Goal: Task Accomplishment & Management: Manage account settings

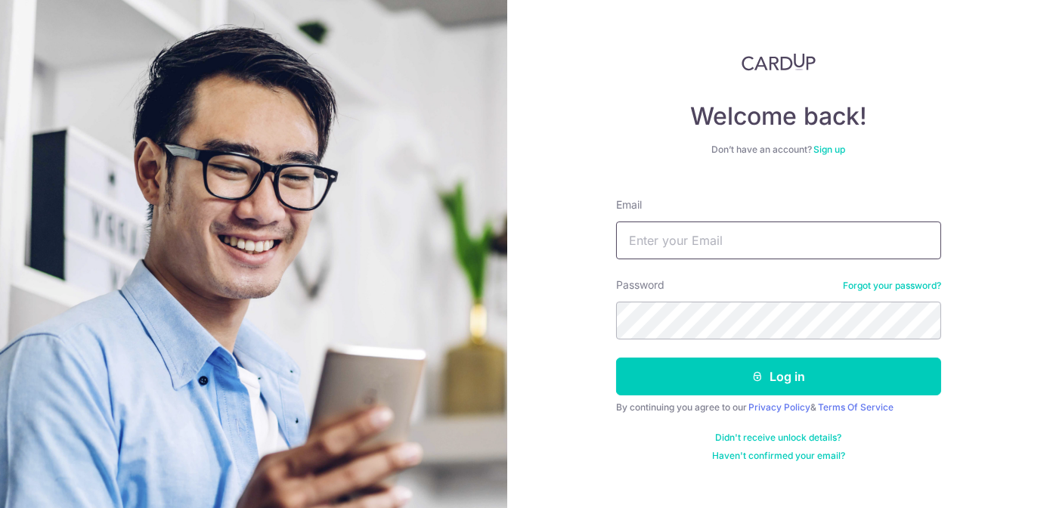
click at [684, 250] on input "Email" at bounding box center [778, 241] width 325 height 38
type input "evi.limxy@gmail.com"
click at [667, 395] on form "Email evi.limxy@gmail.com Password Forgot your password? Log in By continuing y…" at bounding box center [778, 324] width 325 height 276
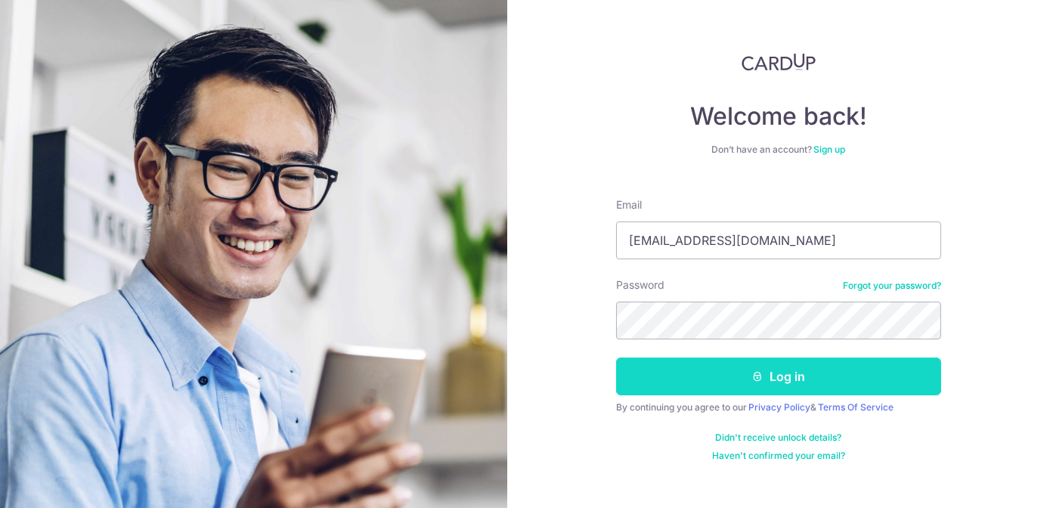
click at [667, 381] on button "Log in" at bounding box center [778, 377] width 325 height 38
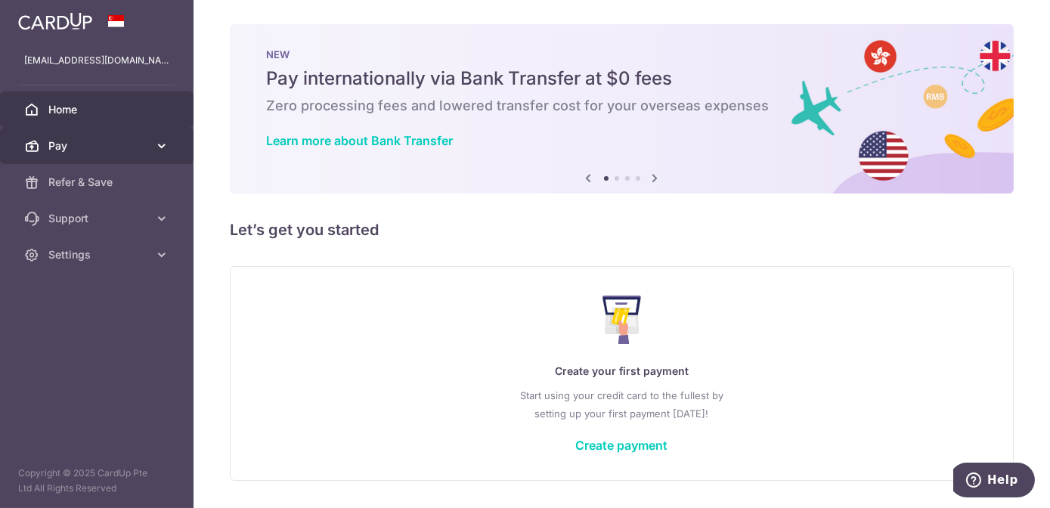
click at [97, 145] on span "Pay" at bounding box center [98, 145] width 100 height 15
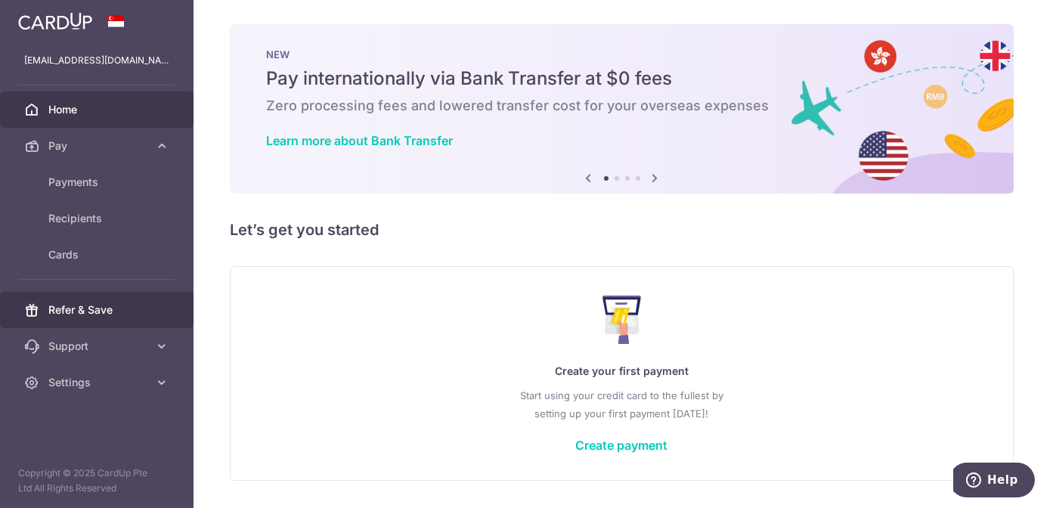
click at [84, 311] on span "Refer & Save" at bounding box center [98, 309] width 100 height 15
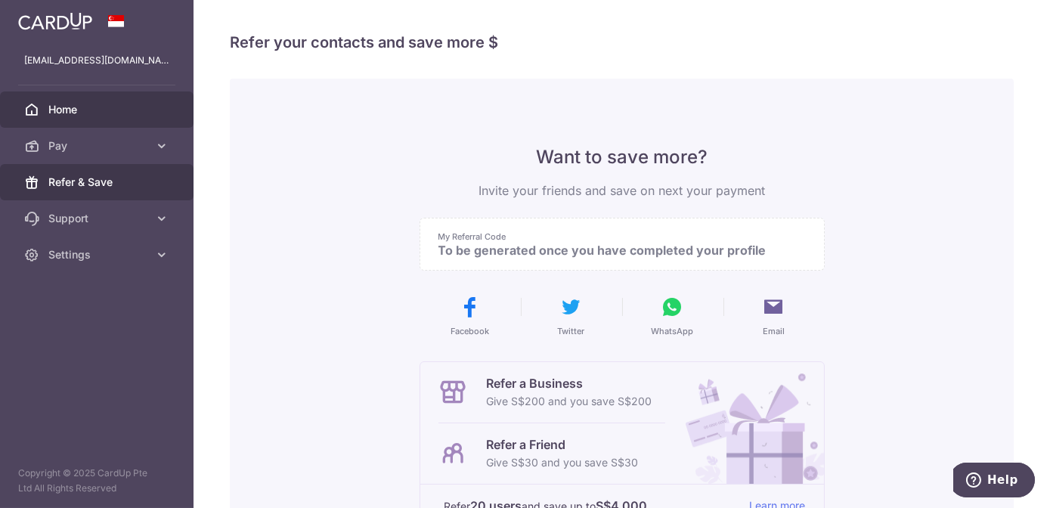
click at [138, 119] on link "Home" at bounding box center [97, 109] width 194 height 36
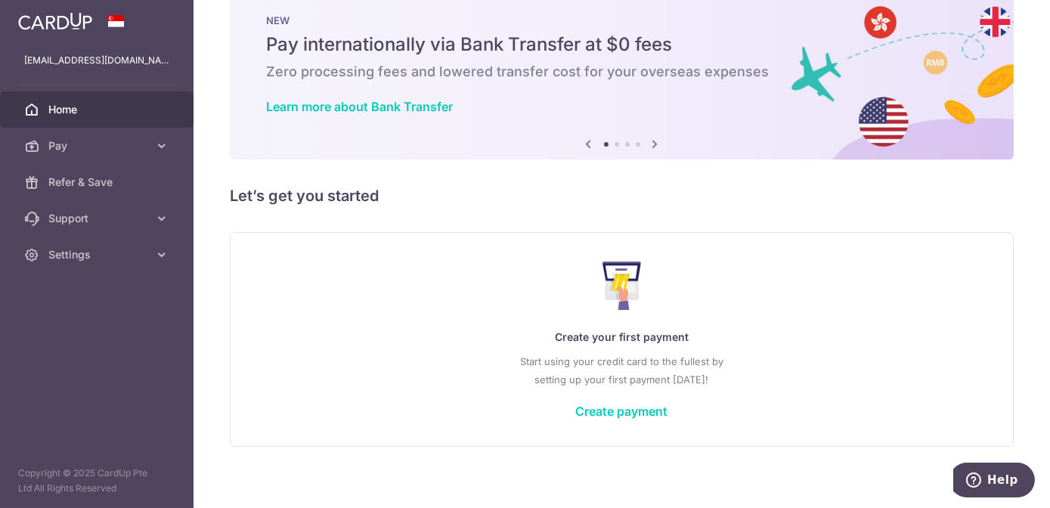
scroll to position [44, 0]
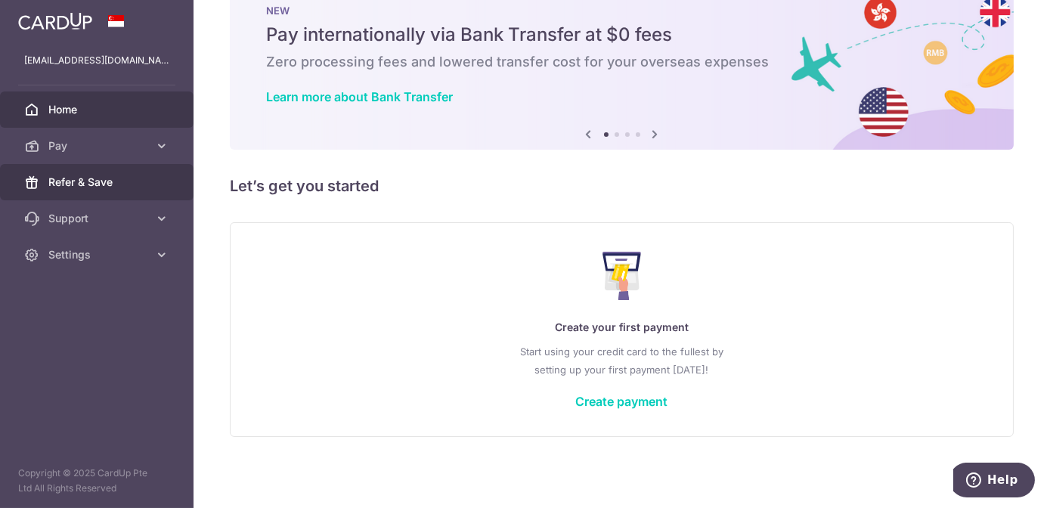
click at [67, 169] on link "Refer & Save" at bounding box center [97, 182] width 194 height 36
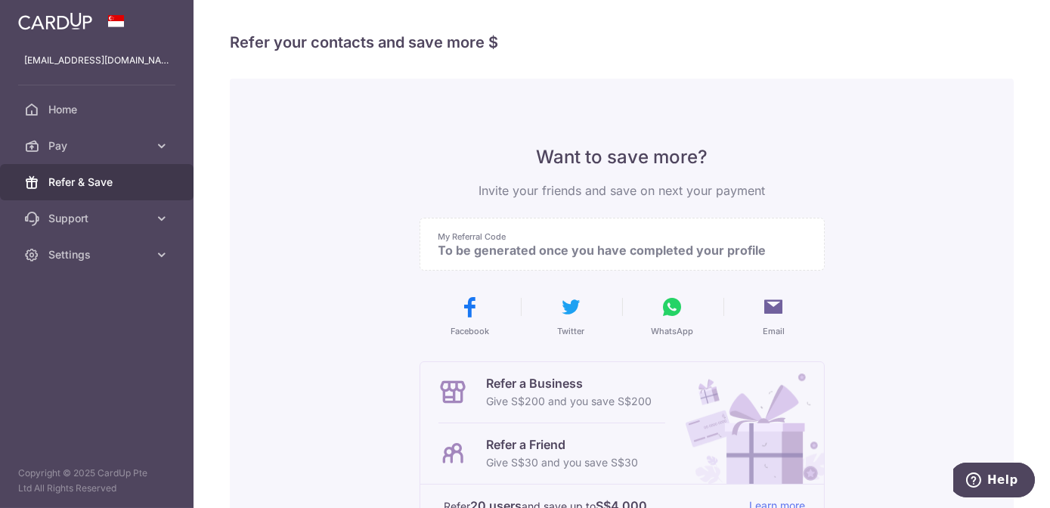
click at [545, 253] on p "To be generated once you have completed your profile" at bounding box center [615, 250] width 355 height 15
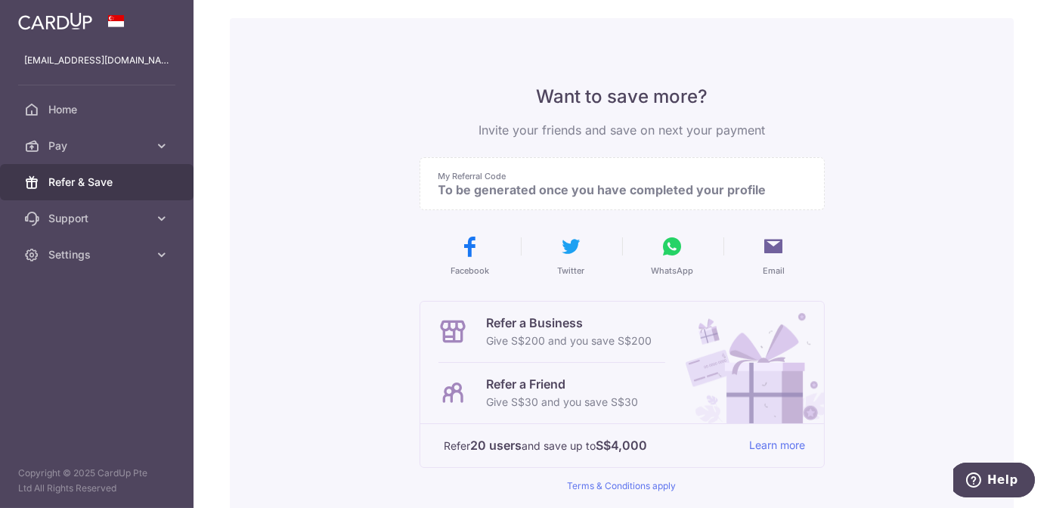
scroll to position [151, 0]
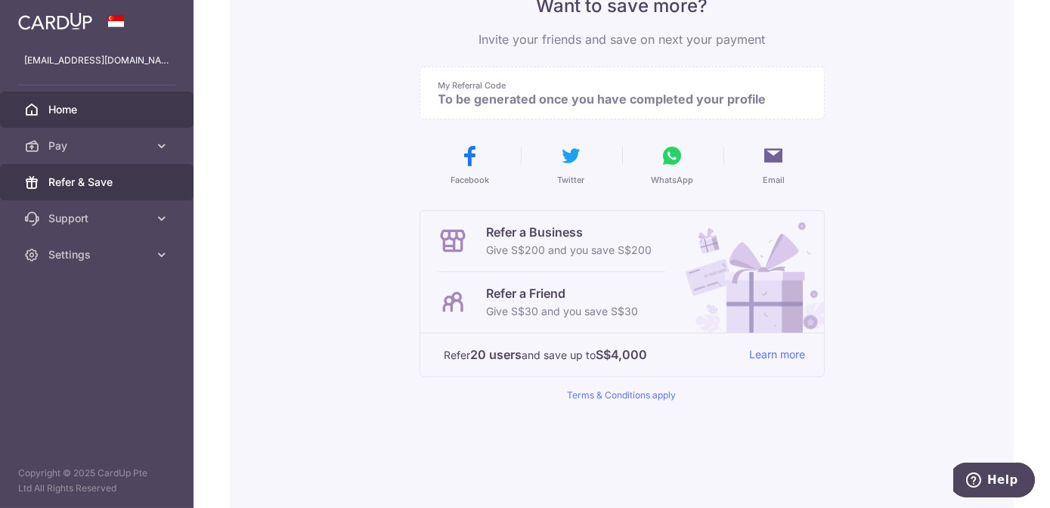
click at [67, 103] on span "Home" at bounding box center [98, 109] width 100 height 15
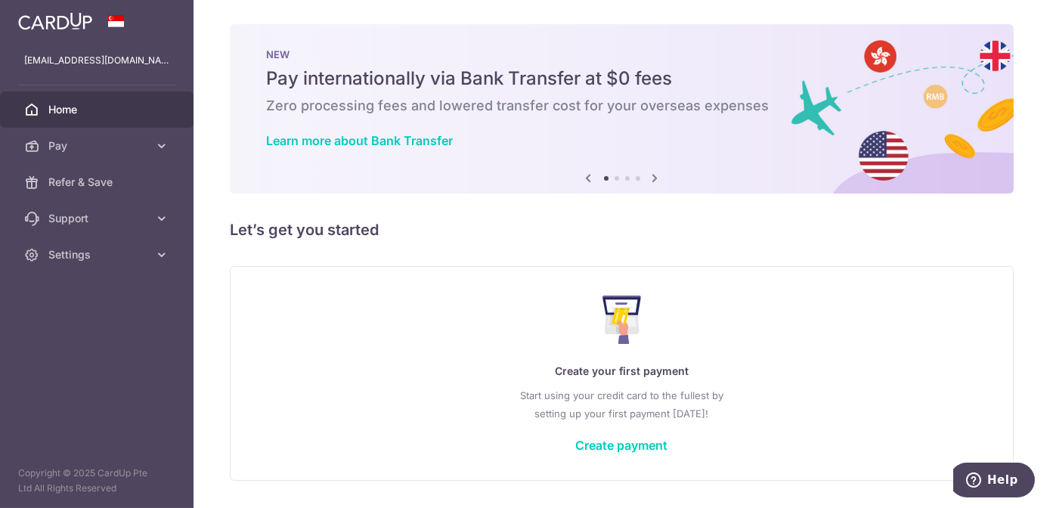
click at [657, 178] on icon at bounding box center [655, 178] width 18 height 19
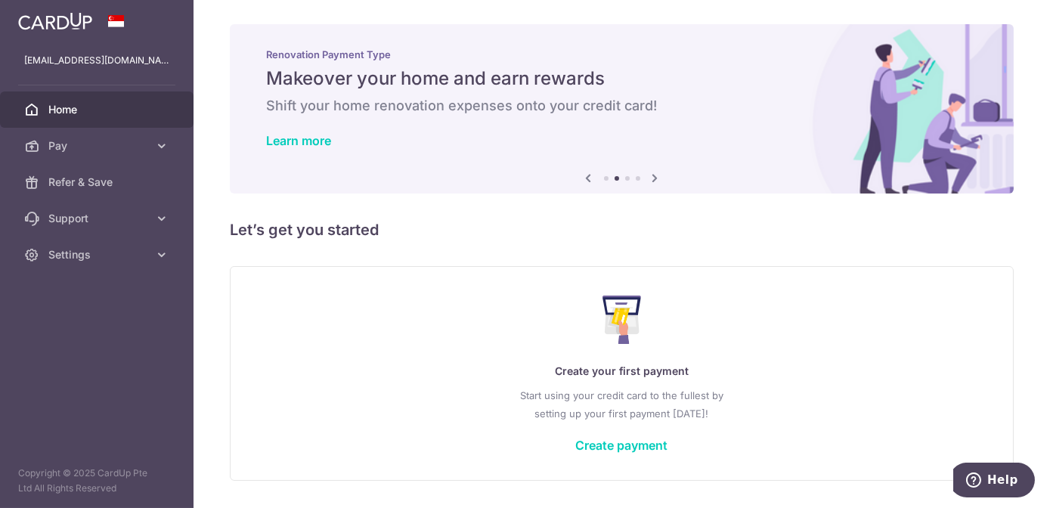
click at [657, 178] on icon at bounding box center [655, 178] width 18 height 19
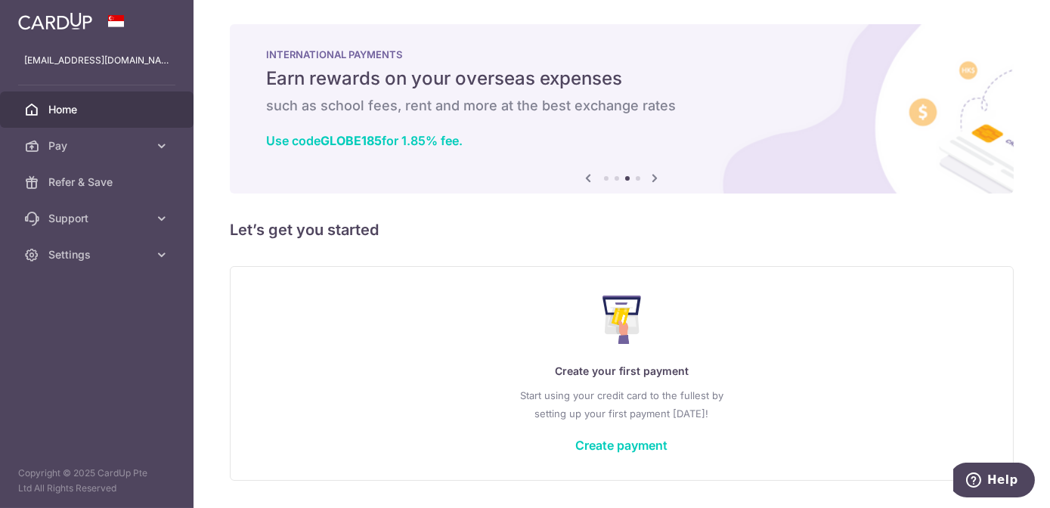
click at [657, 178] on icon at bounding box center [655, 178] width 18 height 19
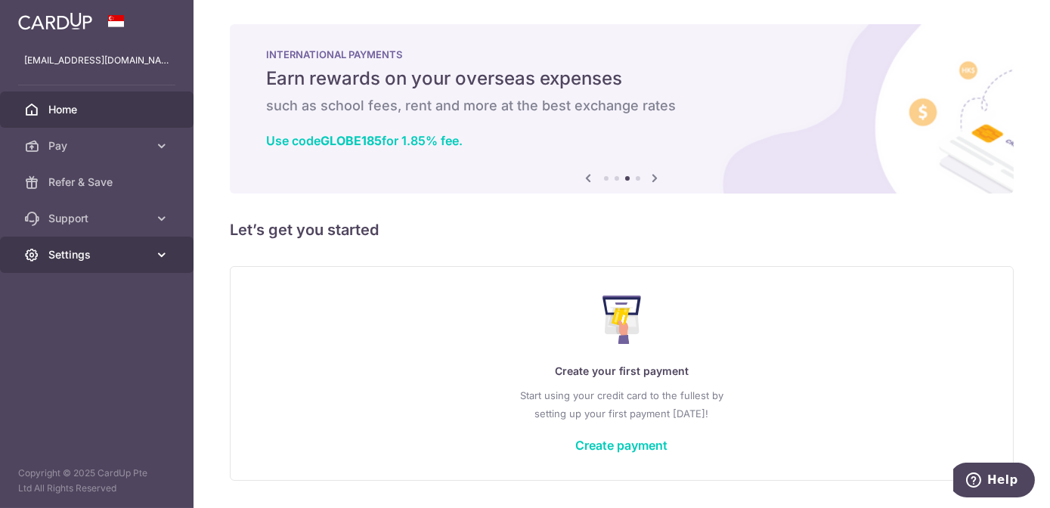
click at [91, 250] on span "Settings" at bounding box center [98, 254] width 100 height 15
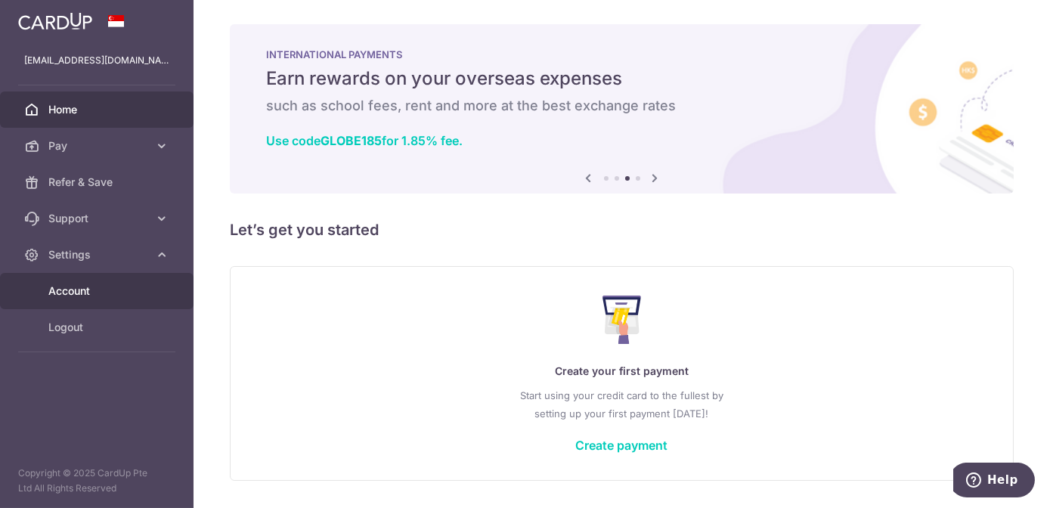
click at [81, 284] on span "Account" at bounding box center [98, 291] width 100 height 15
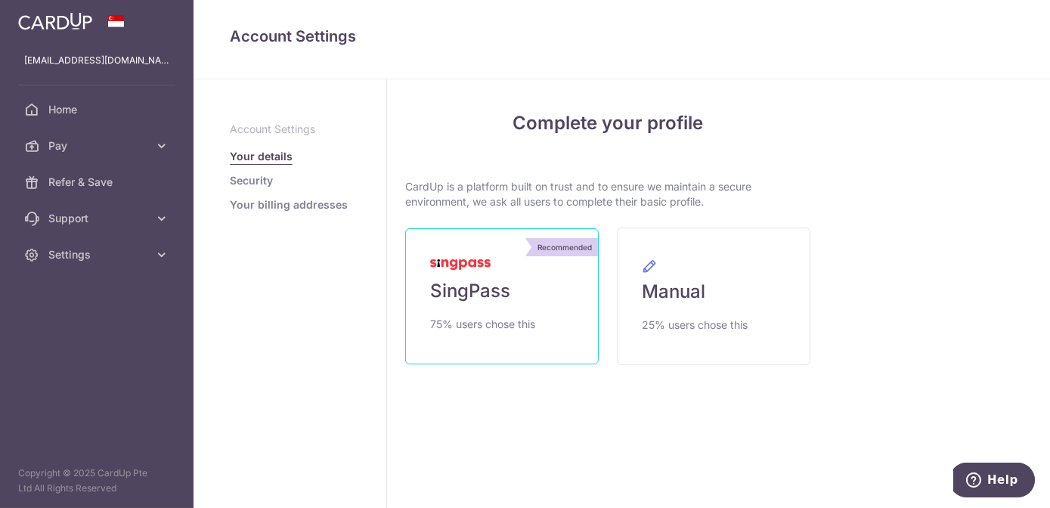
click at [448, 271] on link "Recommended SingPass 75% users chose this" at bounding box center [502, 296] width 194 height 136
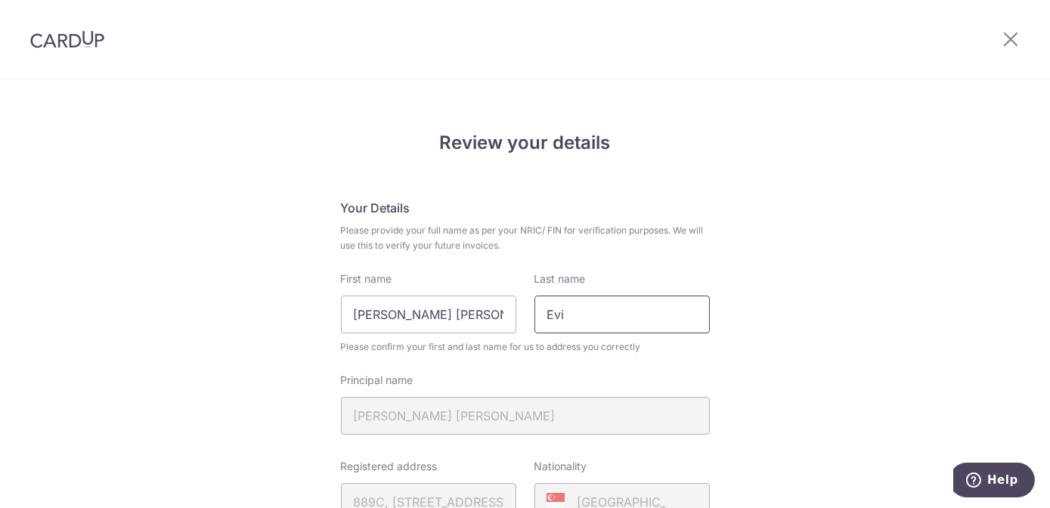
drag, startPoint x: 600, startPoint y: 309, endPoint x: 473, endPoint y: 342, distance: 130.6
click at [473, 343] on div "First name [PERSON_NAME] [PERSON_NAME] Last name Evi Please confirm your first …" at bounding box center [525, 312] width 369 height 83
type input "Lim"
drag, startPoint x: 449, startPoint y: 325, endPoint x: 255, endPoint y: 327, distance: 194.3
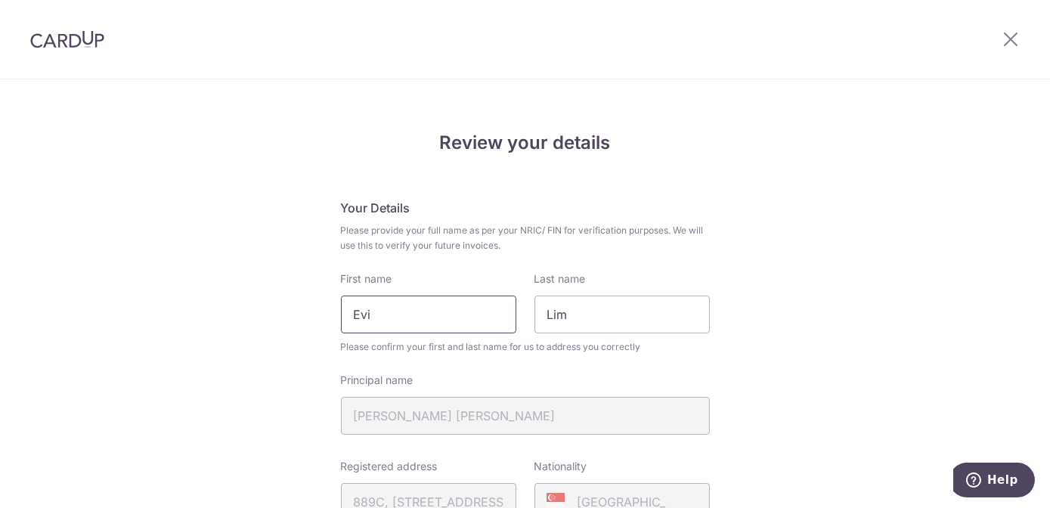
type input "Evi"
click at [664, 423] on div "Principal name [PERSON_NAME] [PERSON_NAME]" at bounding box center [525, 404] width 369 height 62
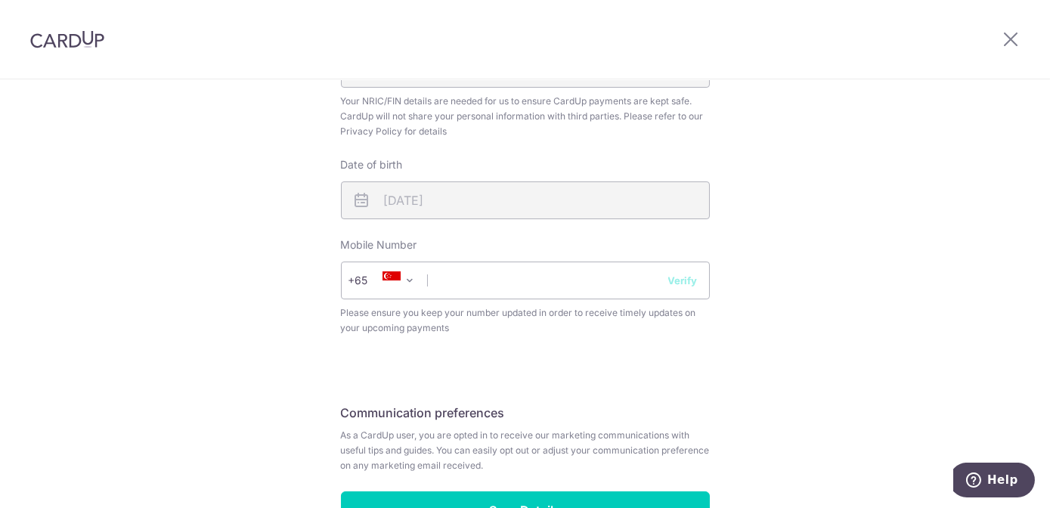
scroll to position [529, 0]
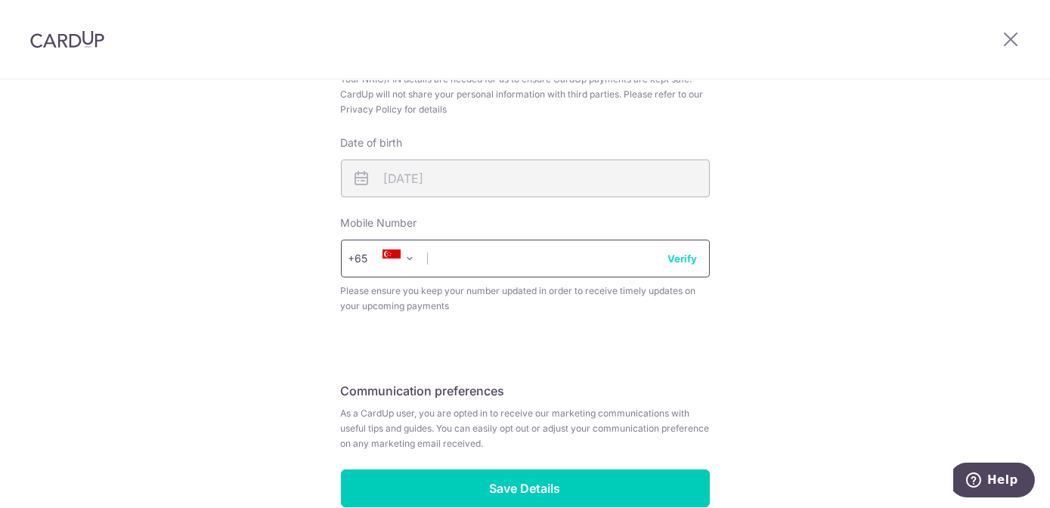
click at [513, 261] on input "text" at bounding box center [525, 259] width 369 height 38
type input "98595710"
click at [674, 256] on button "Verify" at bounding box center [682, 258] width 29 height 15
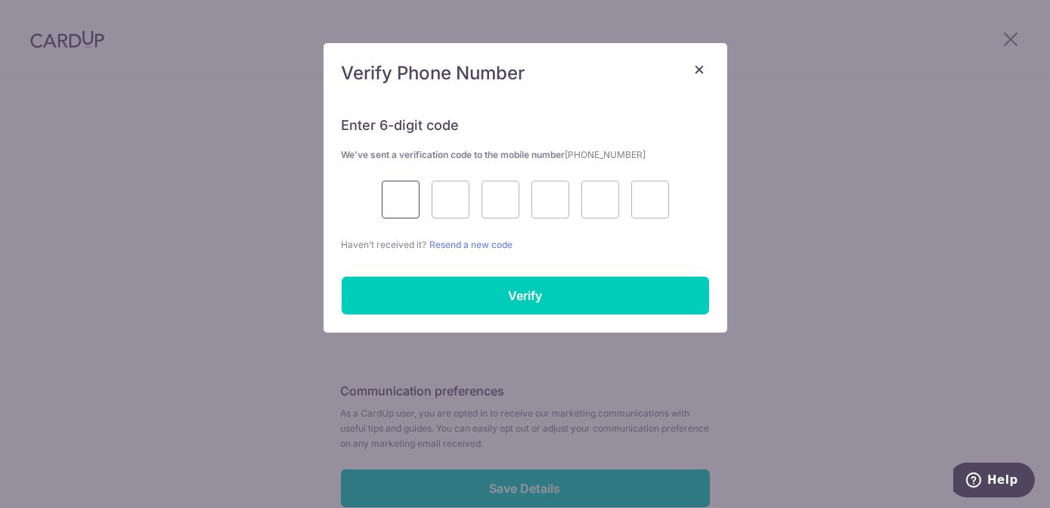
click at [382, 187] on input "text" at bounding box center [401, 200] width 38 height 38
type input "8"
type input "7"
type input "2"
type input "6"
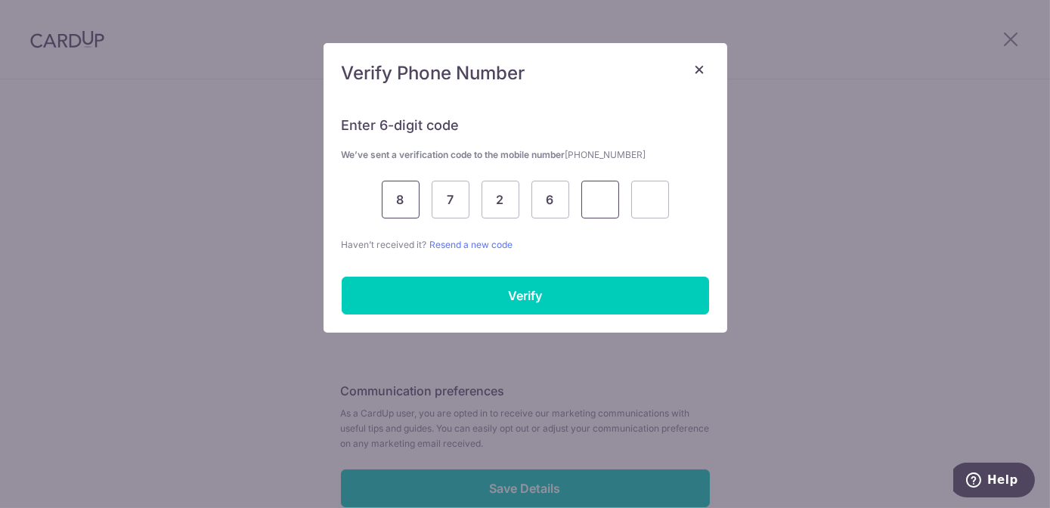
type input "5"
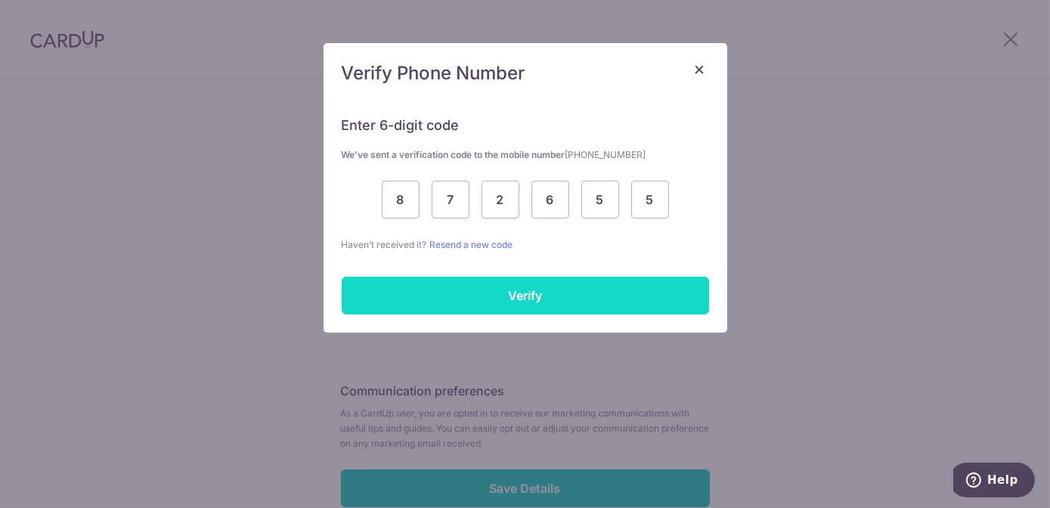
click at [388, 299] on input "Verify" at bounding box center [525, 296] width 367 height 38
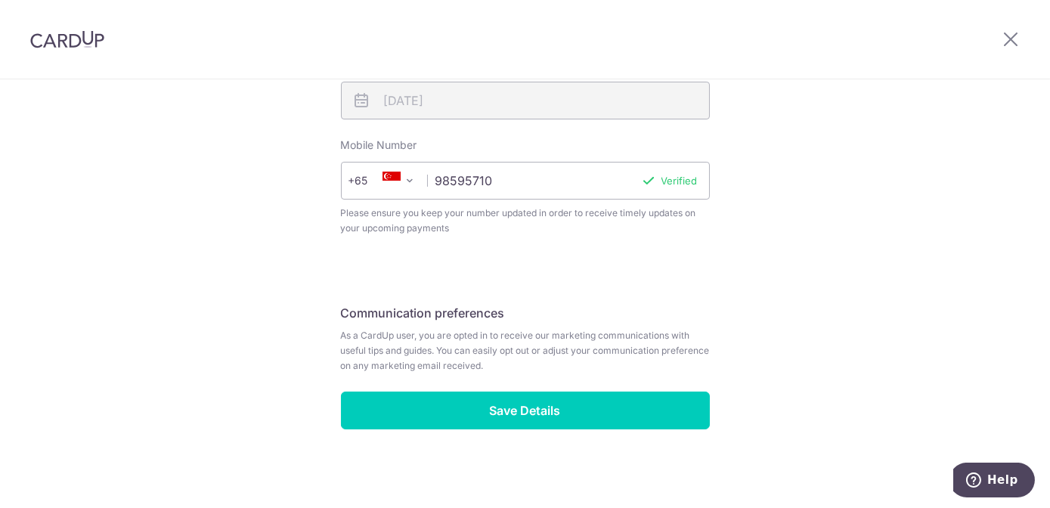
scroll to position [611, 0]
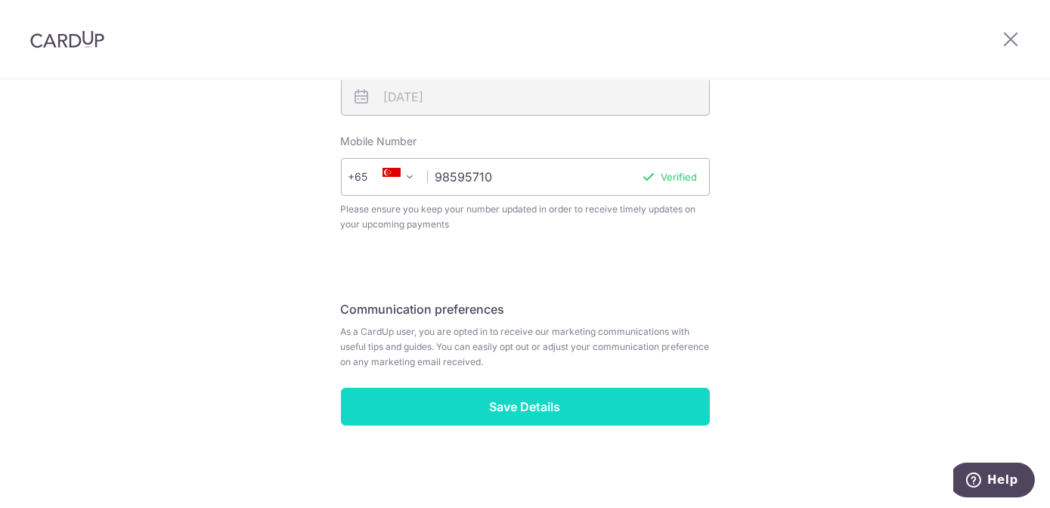
click at [473, 411] on input "Save Details" at bounding box center [525, 407] width 369 height 38
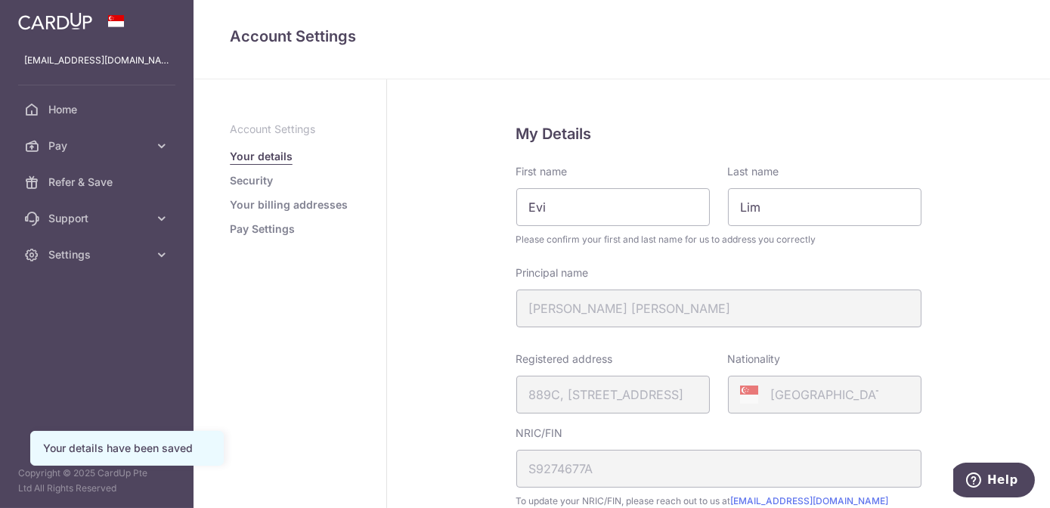
click at [256, 173] on link "Security" at bounding box center [251, 180] width 43 height 15
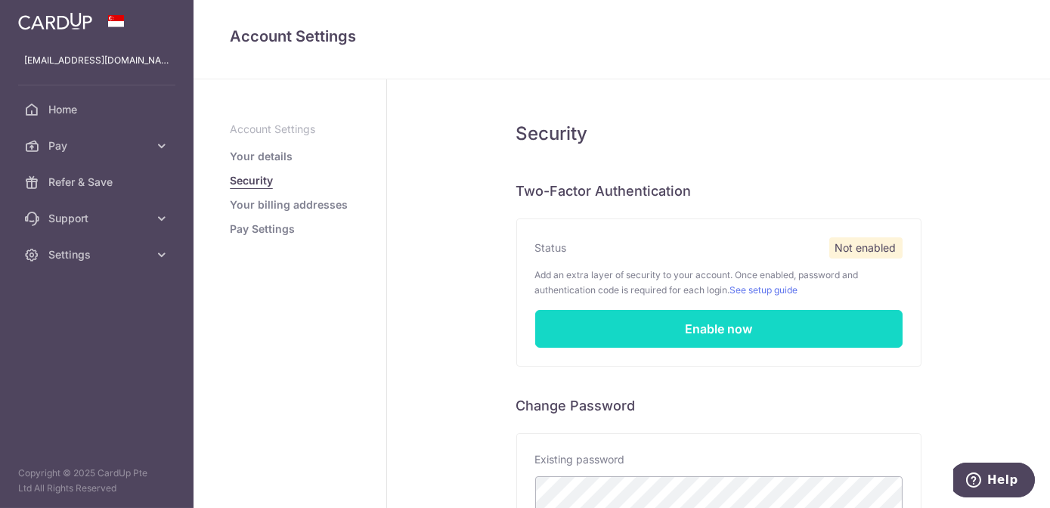
click at [682, 342] on link "Enable now" at bounding box center [718, 329] width 367 height 38
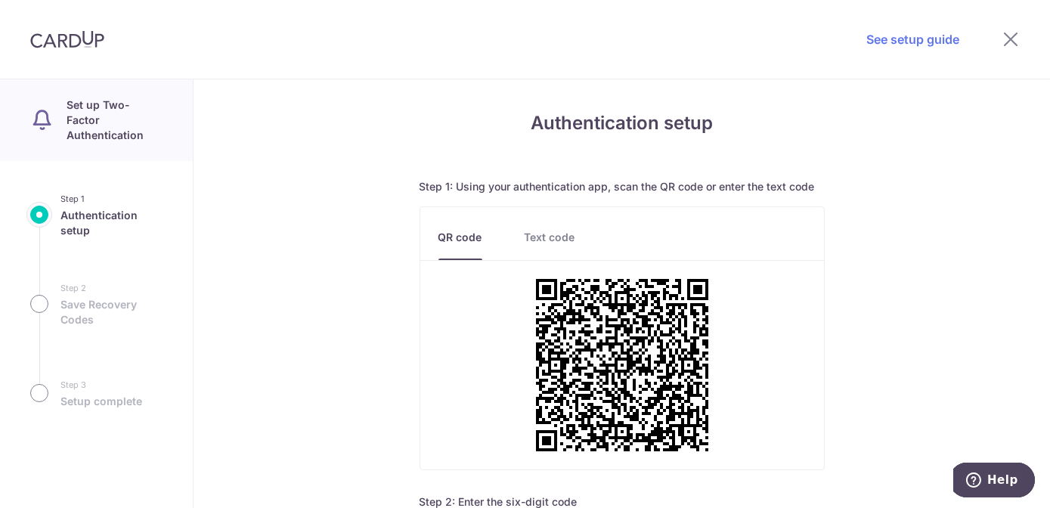
click at [563, 231] on link "Text code" at bounding box center [550, 245] width 51 height 30
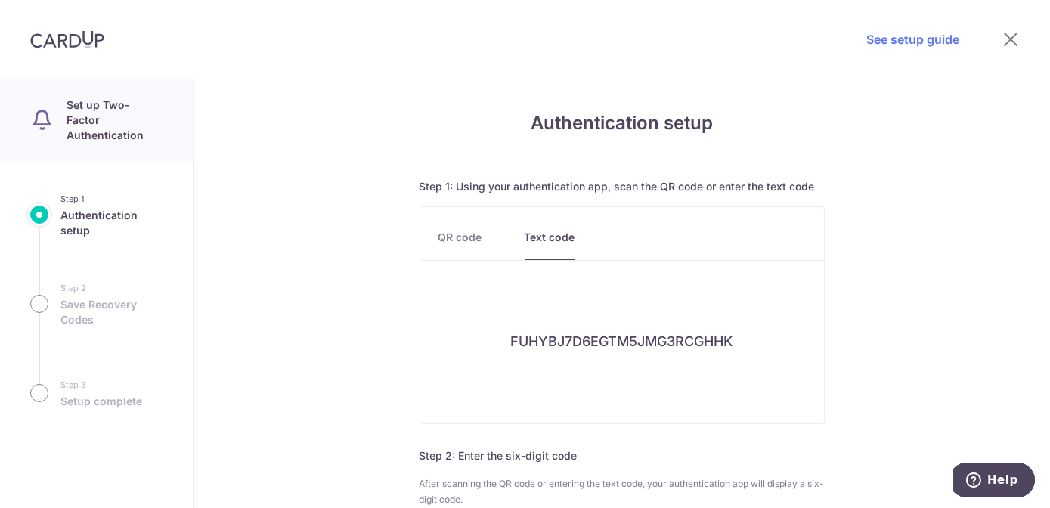
click at [455, 237] on link "QR code" at bounding box center [460, 245] width 44 height 30
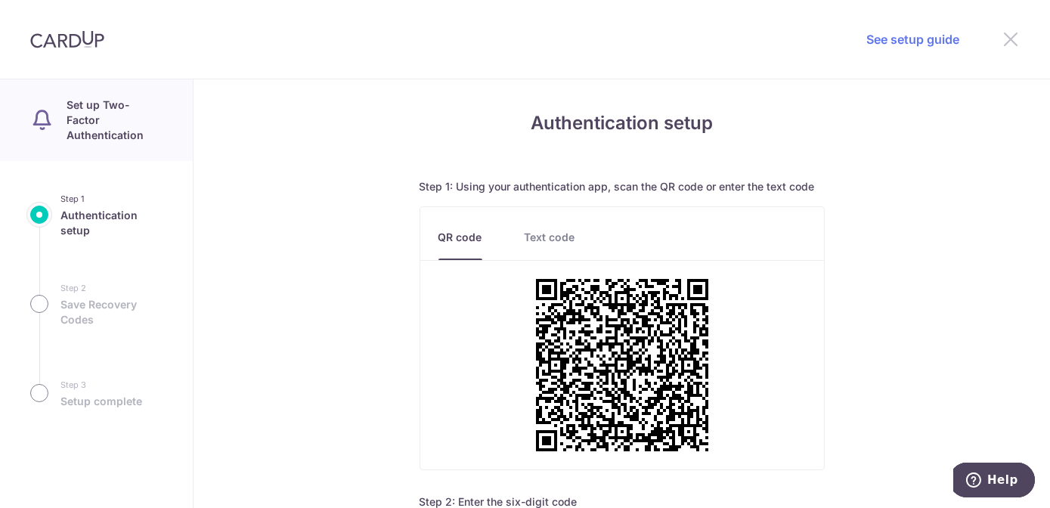
click at [1017, 39] on icon at bounding box center [1011, 38] width 18 height 19
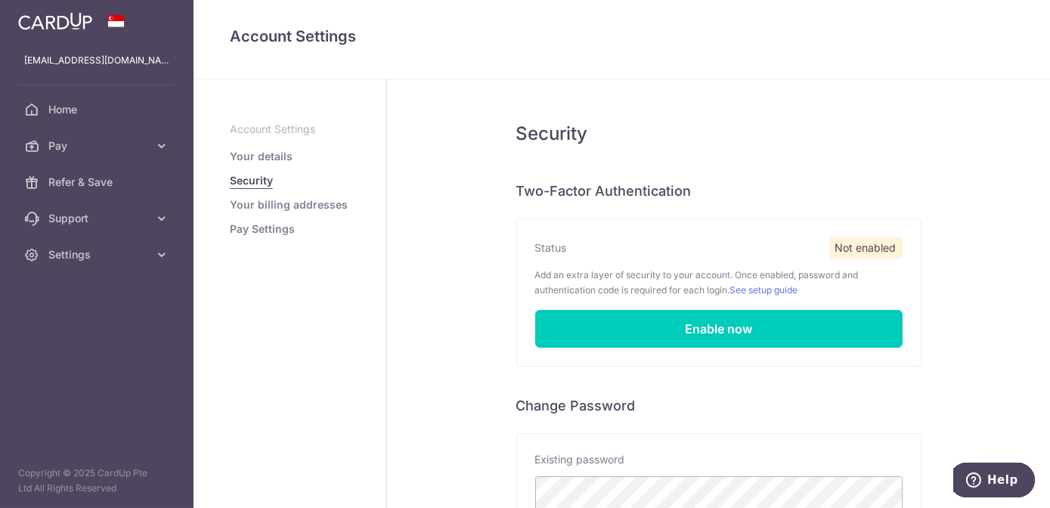
click at [281, 232] on link "Pay Settings" at bounding box center [262, 229] width 65 height 15
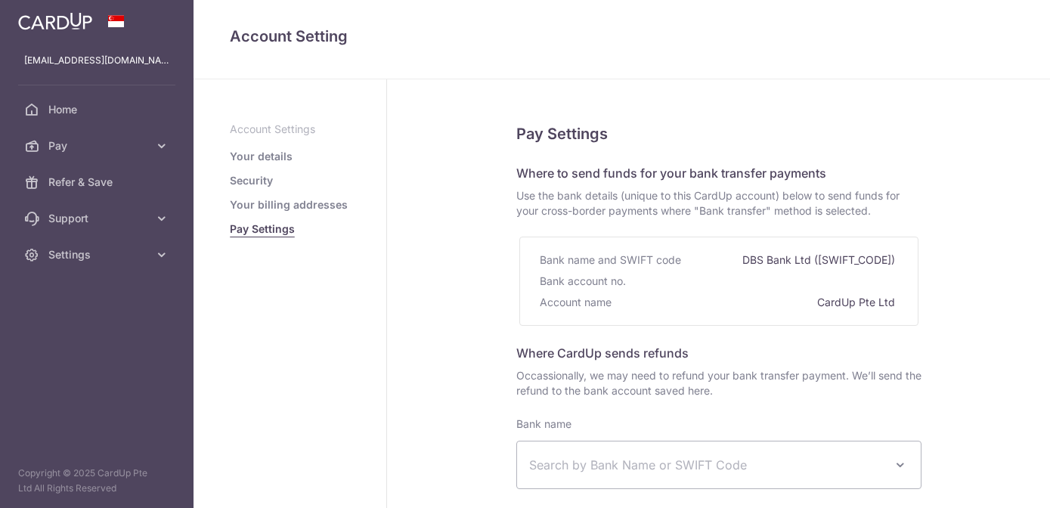
select select
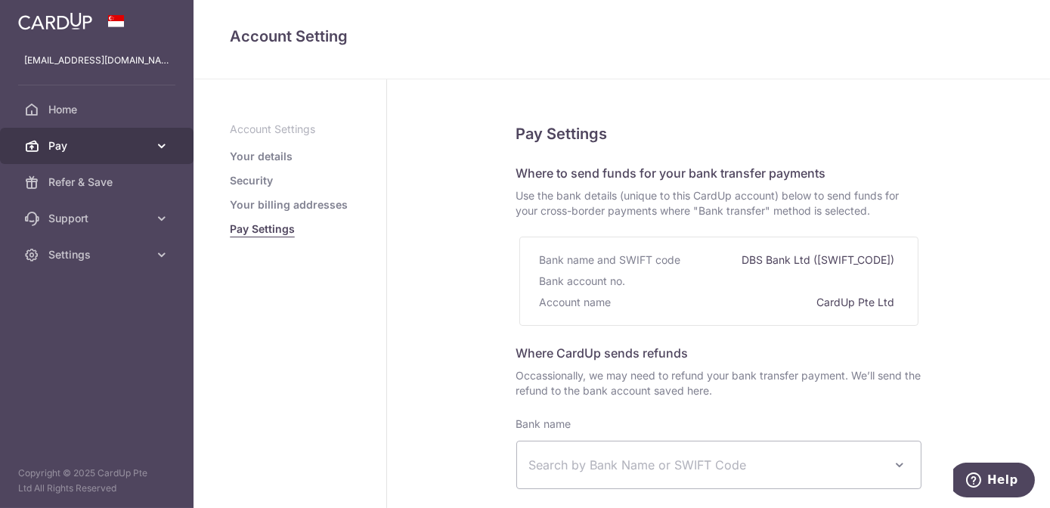
click at [101, 139] on span "Pay" at bounding box center [98, 145] width 100 height 15
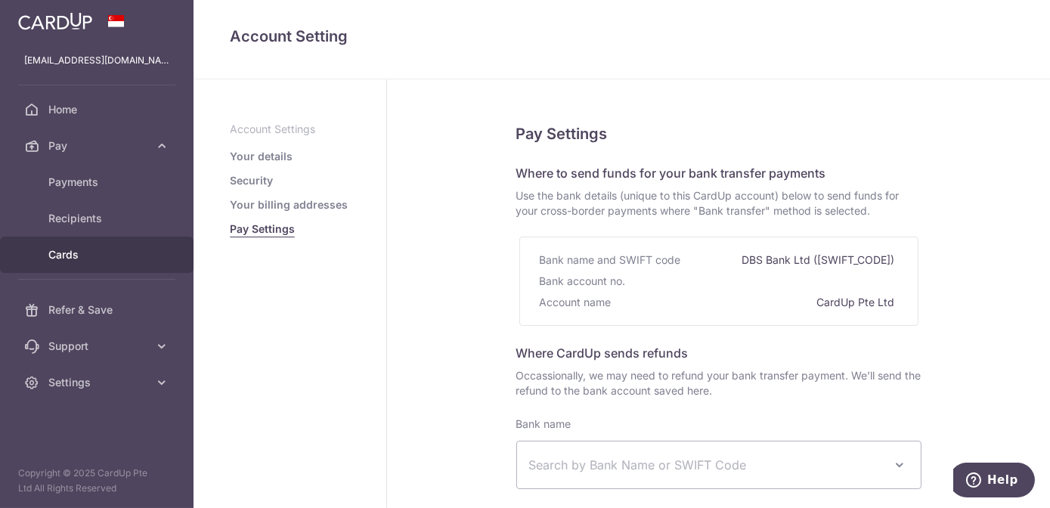
click at [77, 247] on span "Cards" at bounding box center [98, 254] width 100 height 15
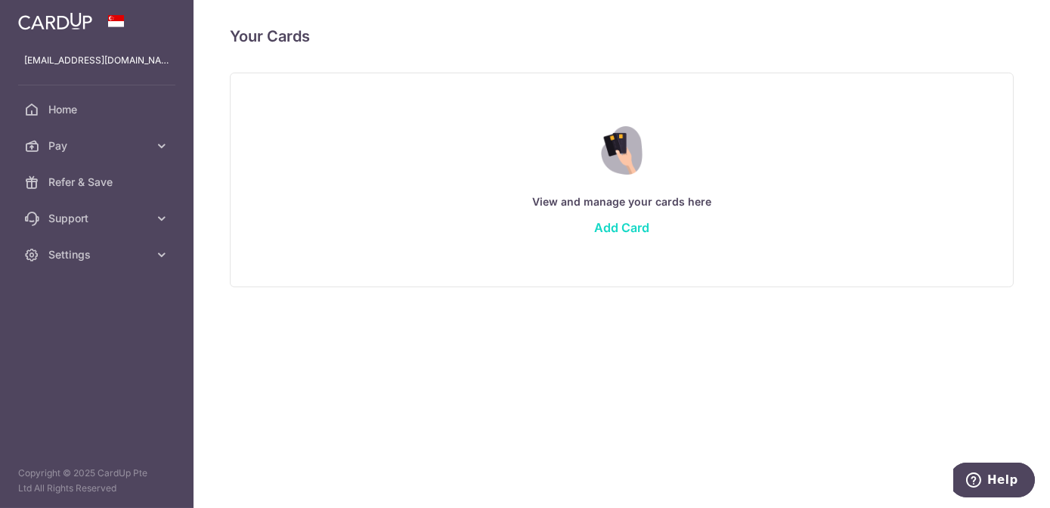
click at [627, 224] on link "Add Card" at bounding box center [621, 227] width 55 height 15
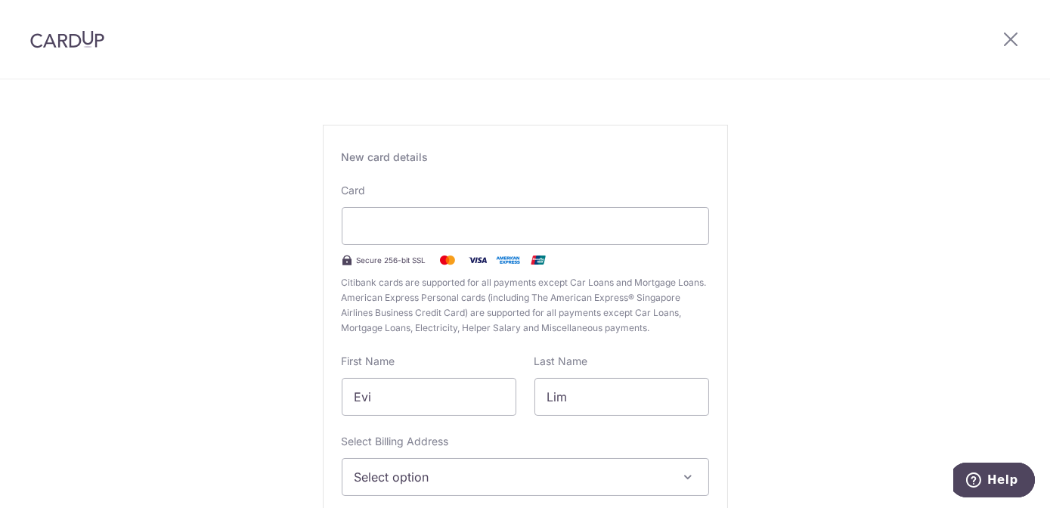
scroll to position [76, 0]
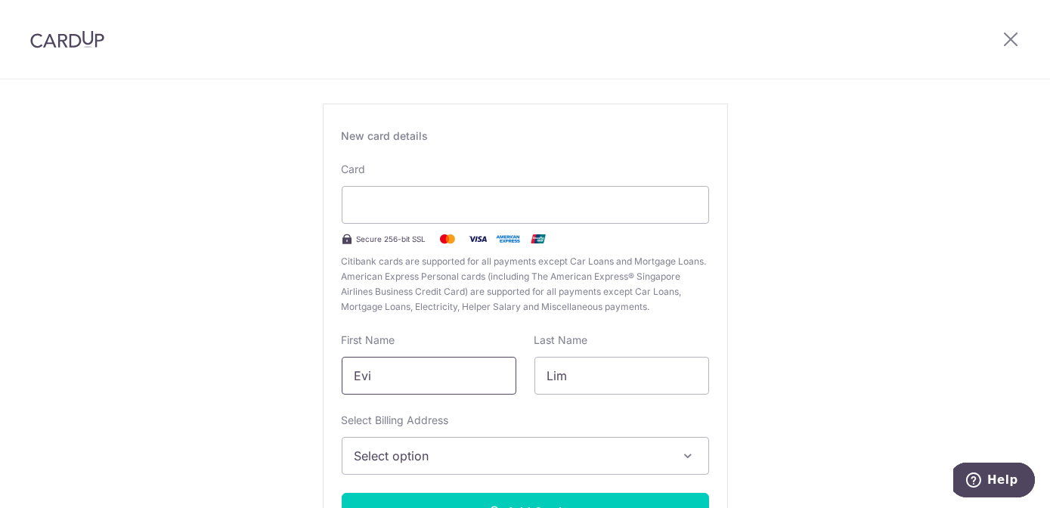
drag, startPoint x: 422, startPoint y: 379, endPoint x: 284, endPoint y: 367, distance: 138.9
click at [284, 367] on div "New Card Details New card details Your card’s expiration year is invalid. Card …" at bounding box center [525, 321] width 1050 height 635
type input "[PERSON_NAME]"
type input "Siua"
click at [365, 448] on span "Select option" at bounding box center [512, 456] width 314 height 18
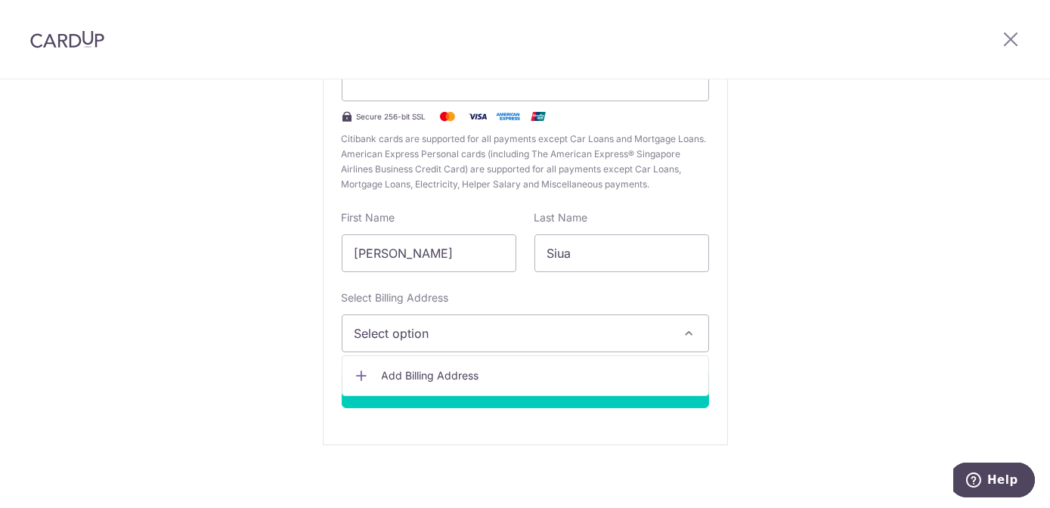
scroll to position [205, 0]
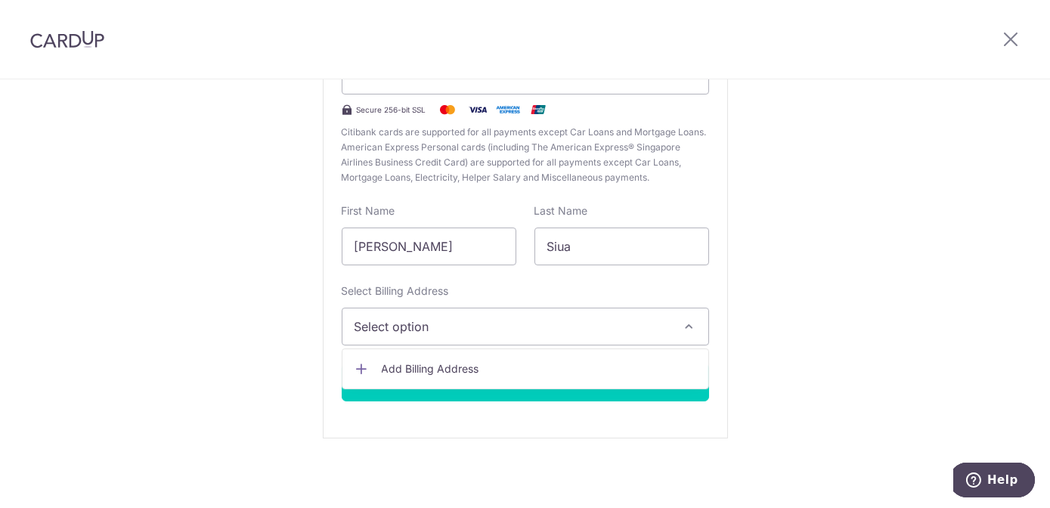
click at [382, 374] on span "Add Billing Address" at bounding box center [539, 368] width 314 height 15
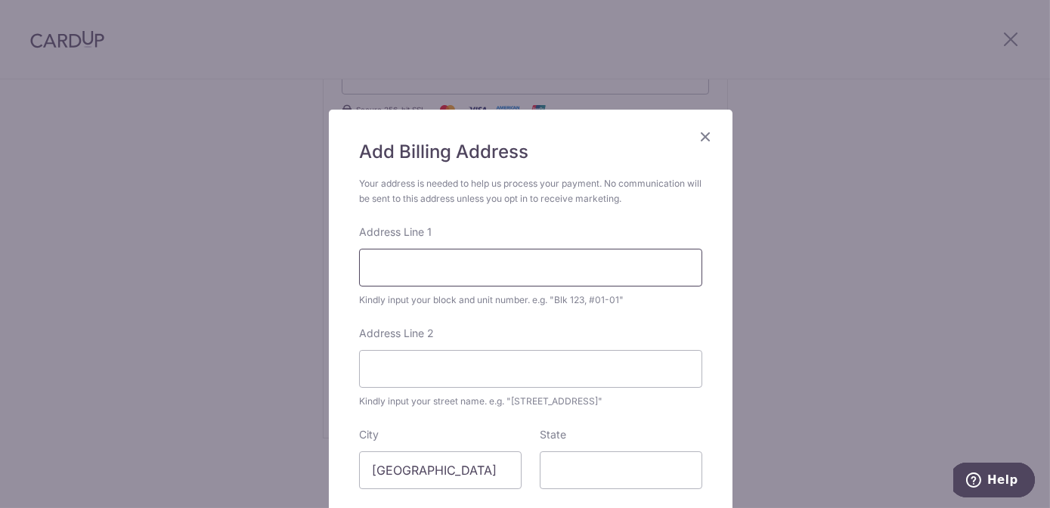
click at [500, 274] on input "Address Line 1" at bounding box center [530, 268] width 343 height 38
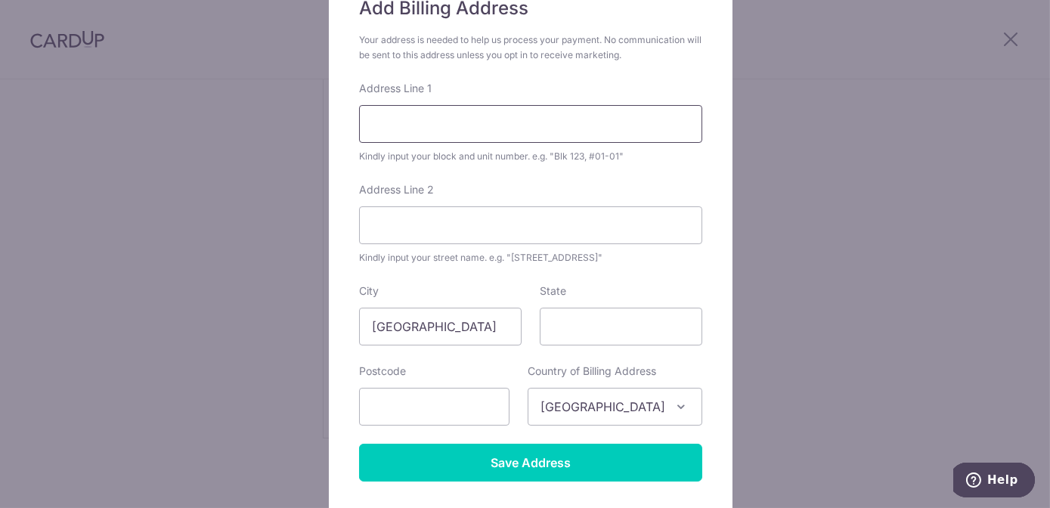
scroll to position [227, 0]
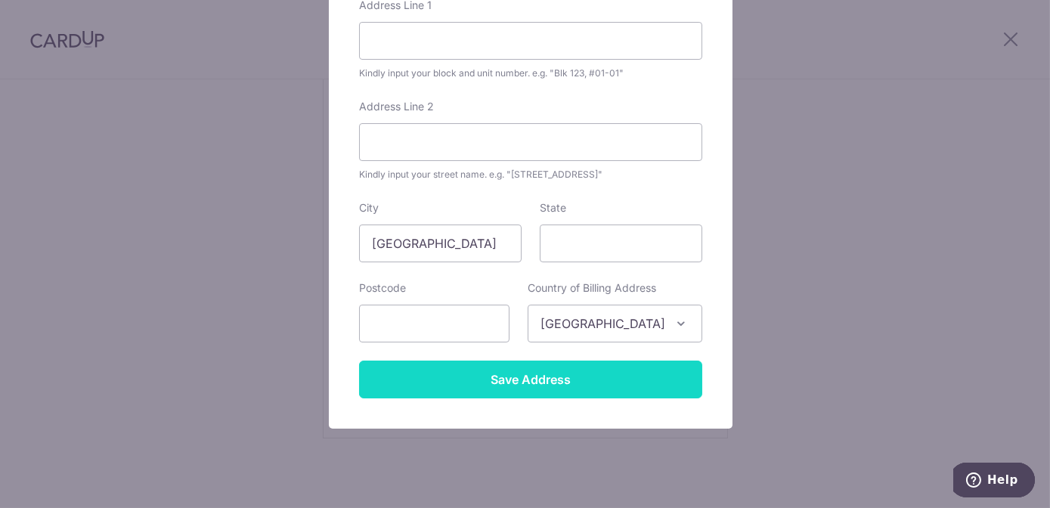
click at [510, 381] on input "Save Address" at bounding box center [530, 380] width 343 height 38
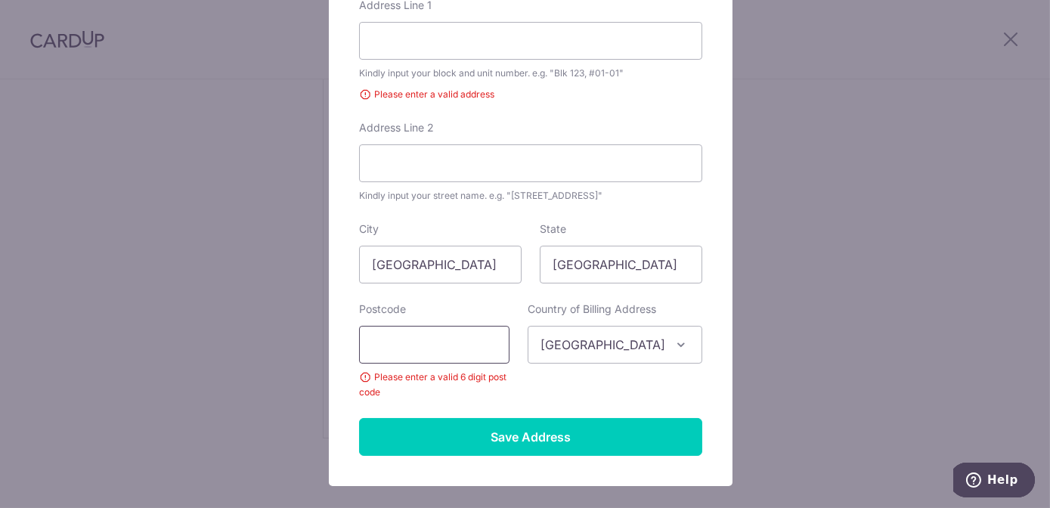
click at [438, 339] on input "text" at bounding box center [434, 345] width 150 height 38
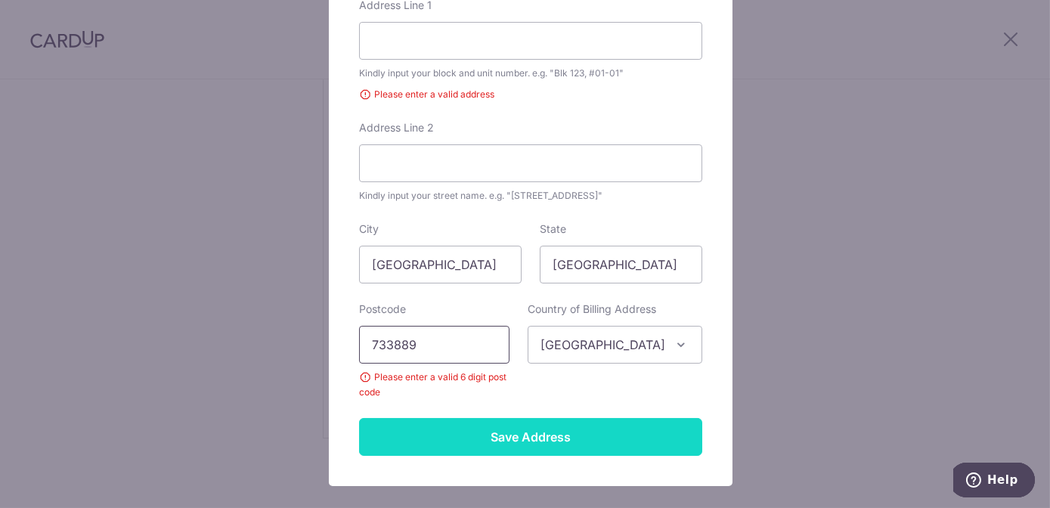
type input "733889"
click at [482, 452] on input "Save Address" at bounding box center [530, 437] width 343 height 38
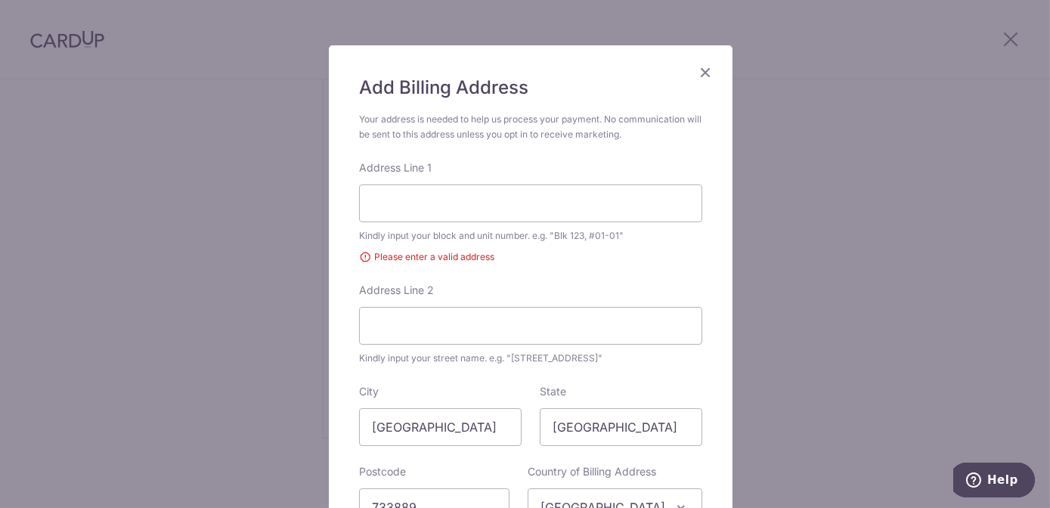
scroll to position [151, 0]
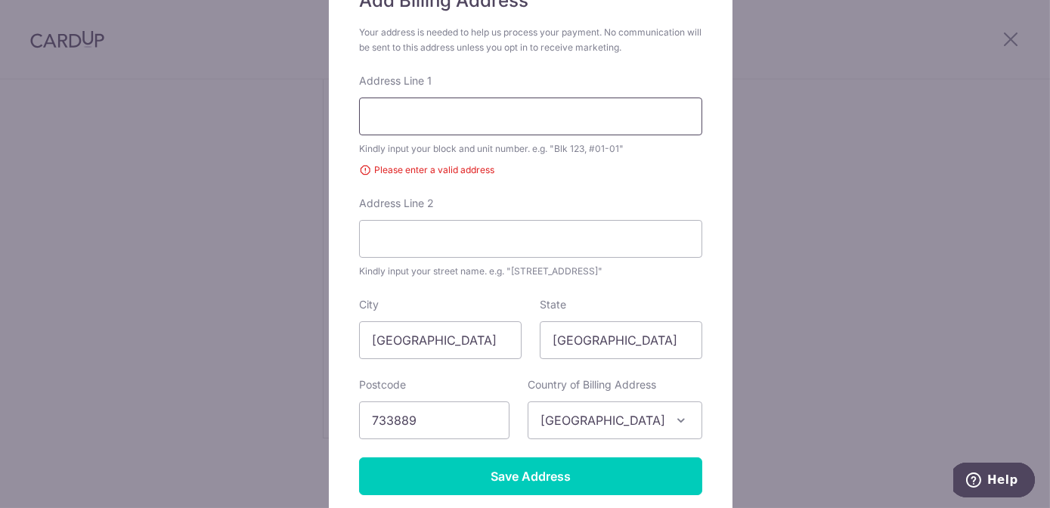
click at [552, 117] on input "Address Line 1" at bounding box center [530, 117] width 343 height 38
click at [167, 185] on div "Add Billing Address Your address is needed to help us process your payment. No …" at bounding box center [525, 254] width 1050 height 508
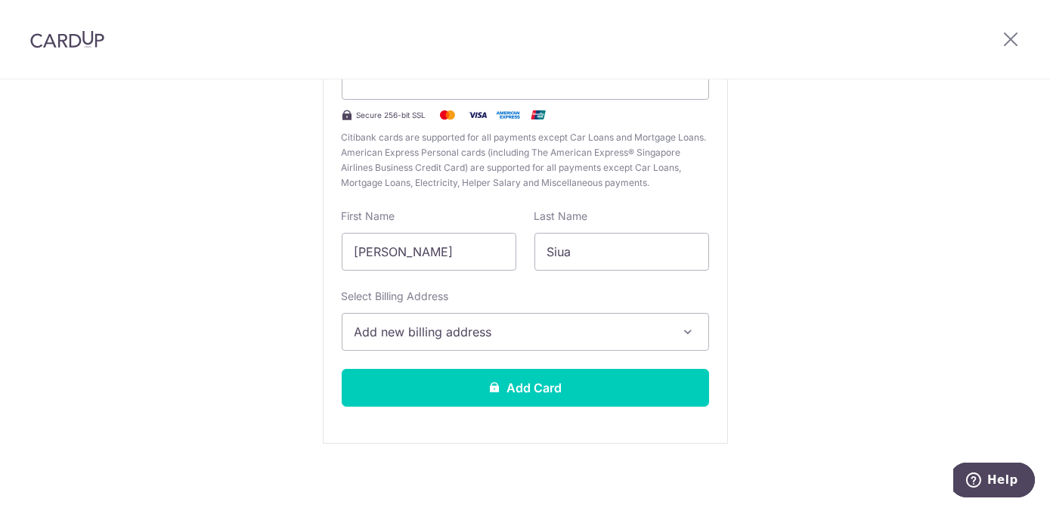
scroll to position [205, 0]
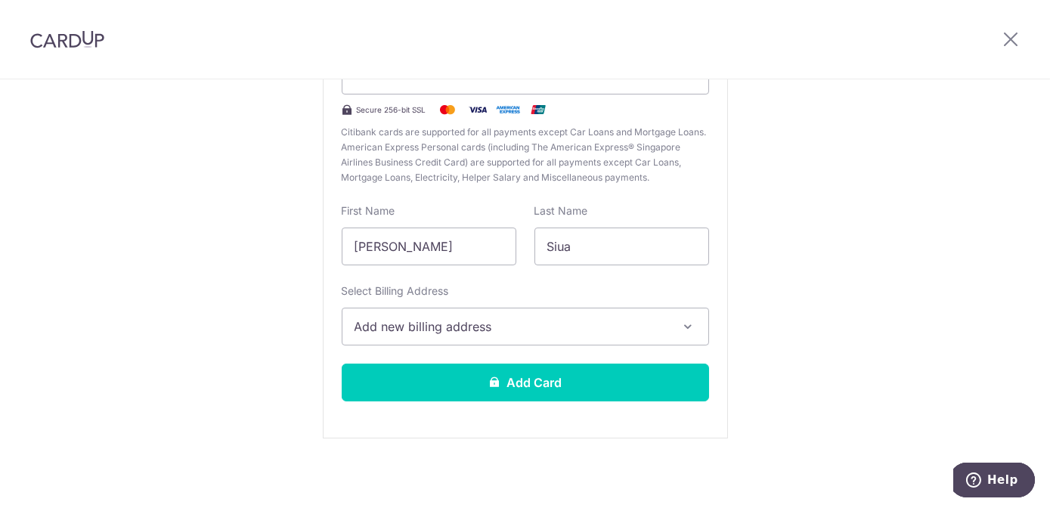
click at [600, 337] on button "Add new billing address" at bounding box center [525, 327] width 367 height 38
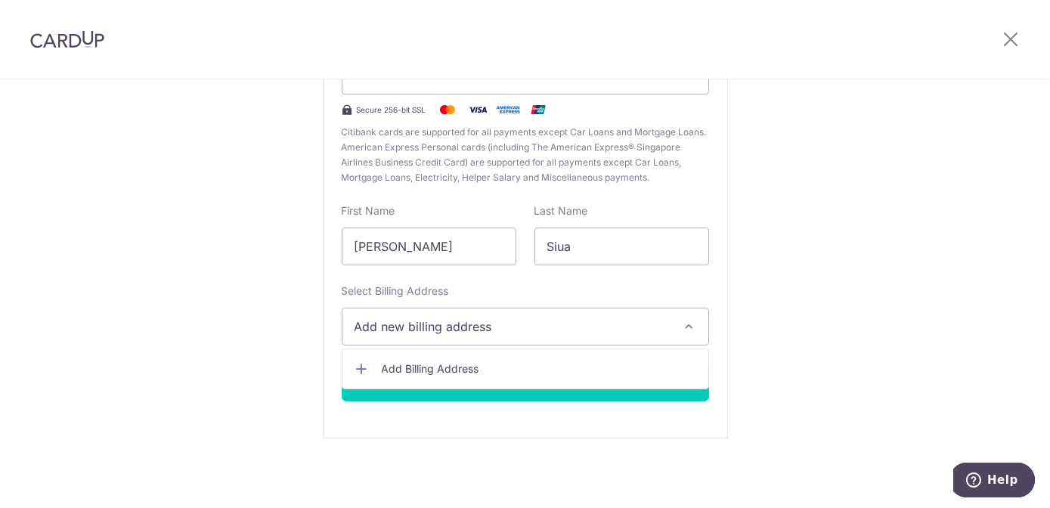
click at [562, 361] on span "Add Billing Address" at bounding box center [539, 368] width 314 height 15
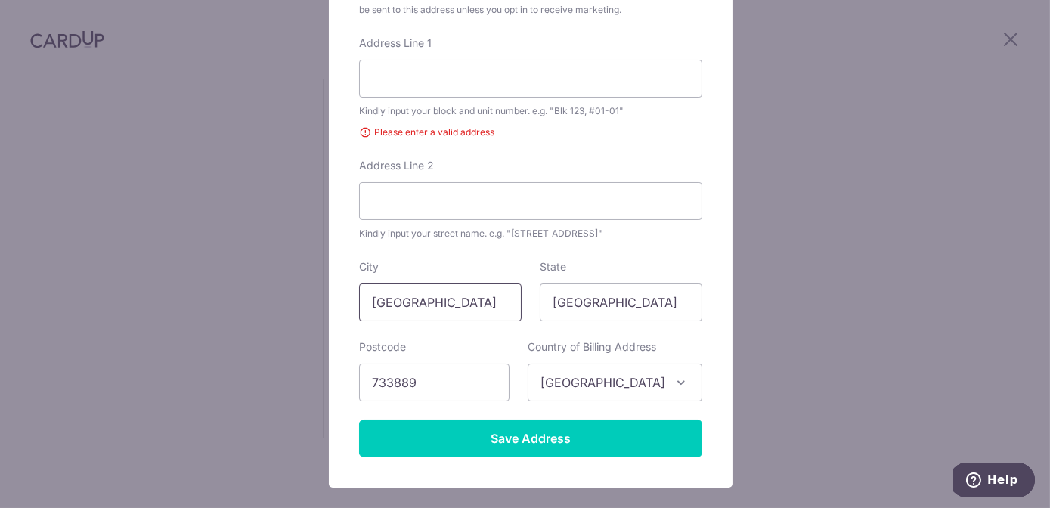
scroll to position [51, 0]
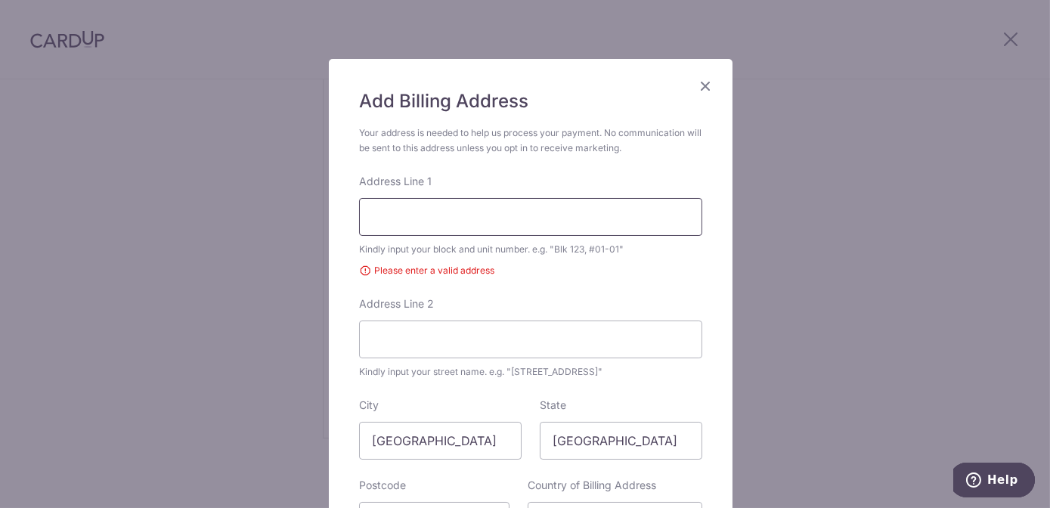
click at [489, 218] on input "Address Line 1" at bounding box center [530, 217] width 343 height 38
type input "7"
type input "889c Woodlands Drive 50"
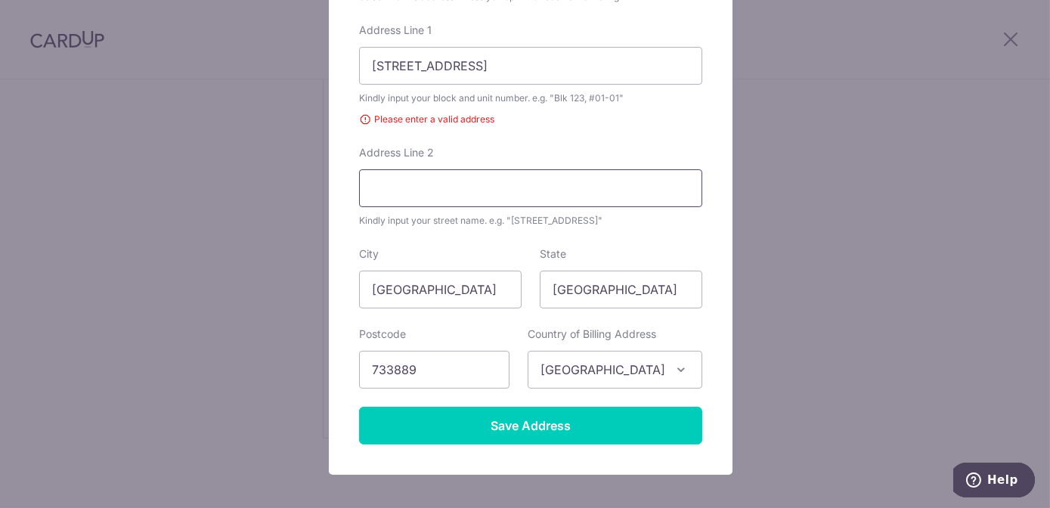
scroll to position [277, 0]
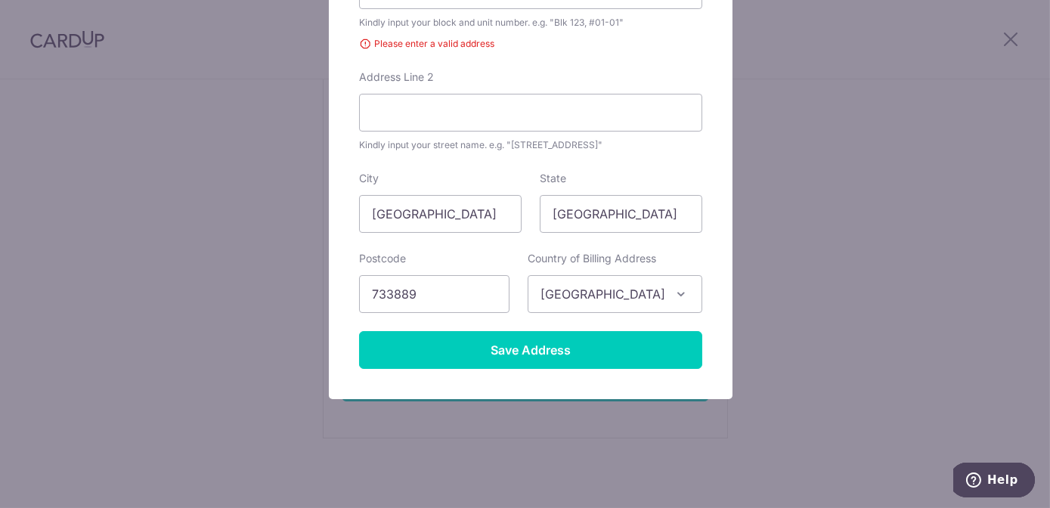
click at [556, 327] on form "Your address is needed to help us process your payment. No communication will b…" at bounding box center [530, 134] width 343 height 470
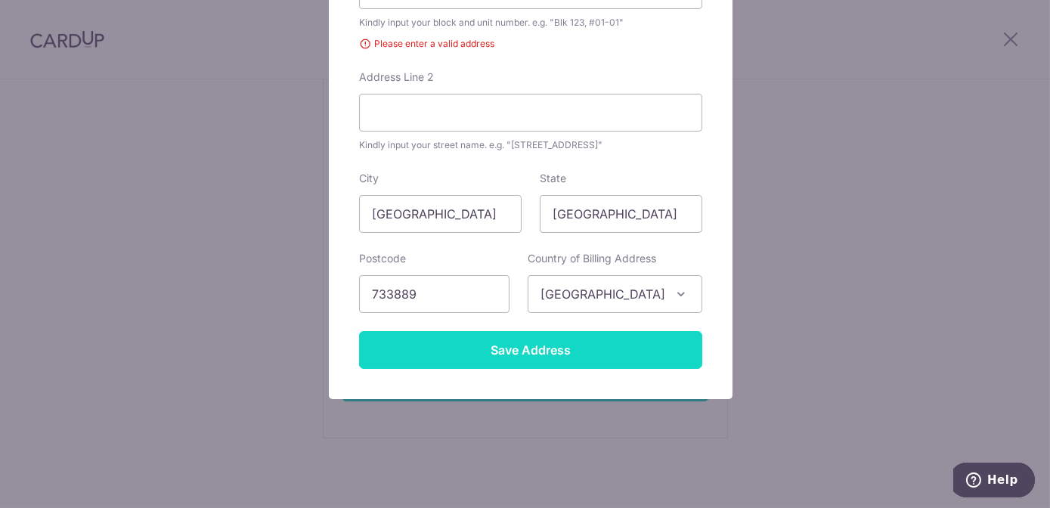
click at [563, 345] on input "Save Address" at bounding box center [530, 350] width 343 height 38
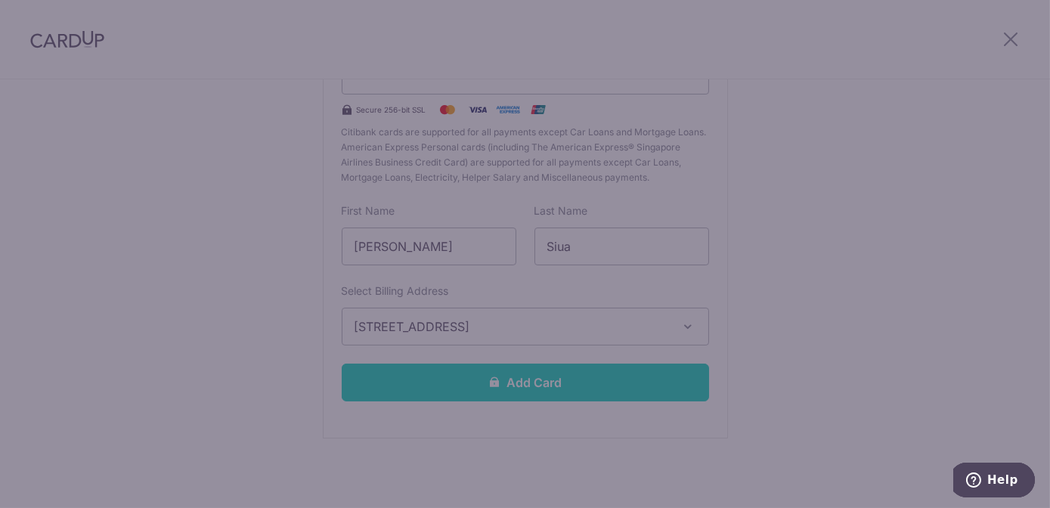
scroll to position [256, 0]
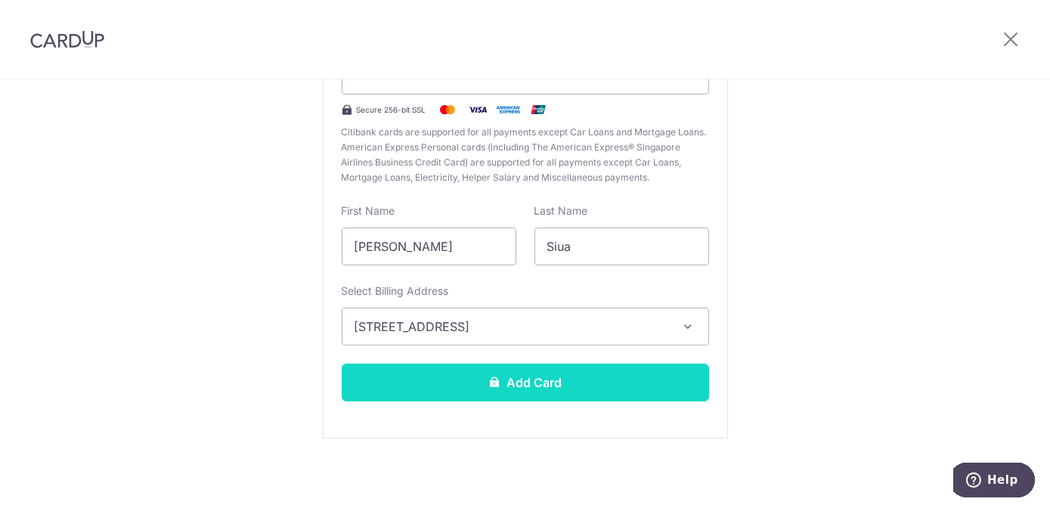
click at [562, 383] on button "Add Card" at bounding box center [525, 383] width 367 height 38
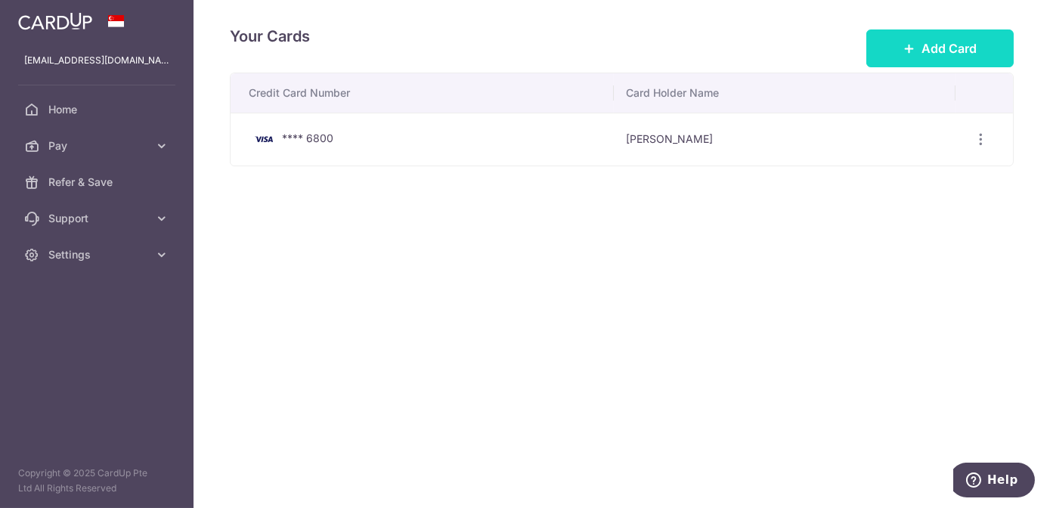
click at [925, 39] on span "Add Card" at bounding box center [949, 48] width 55 height 18
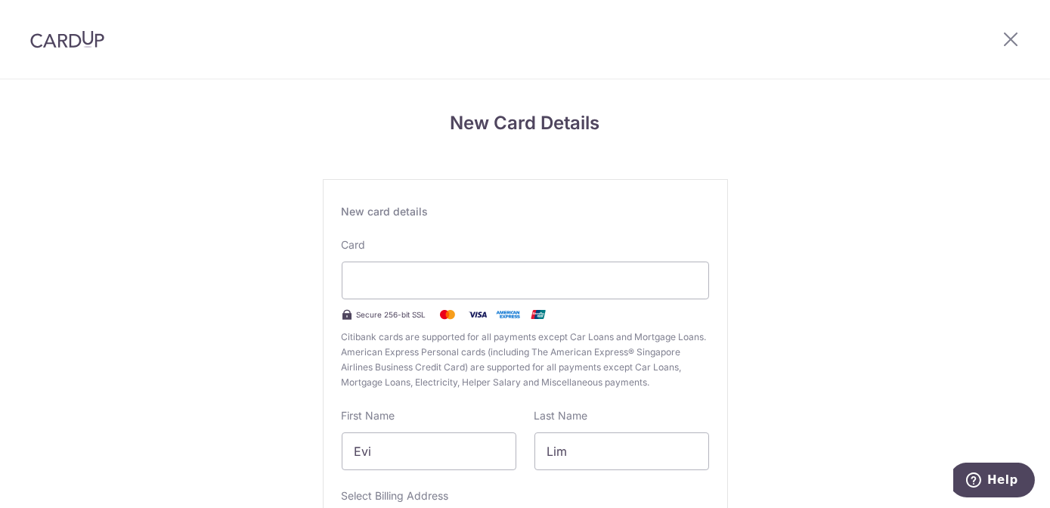
click at [1021, 29] on div at bounding box center [1010, 39] width 79 height 79
click at [1013, 38] on icon at bounding box center [1011, 38] width 18 height 19
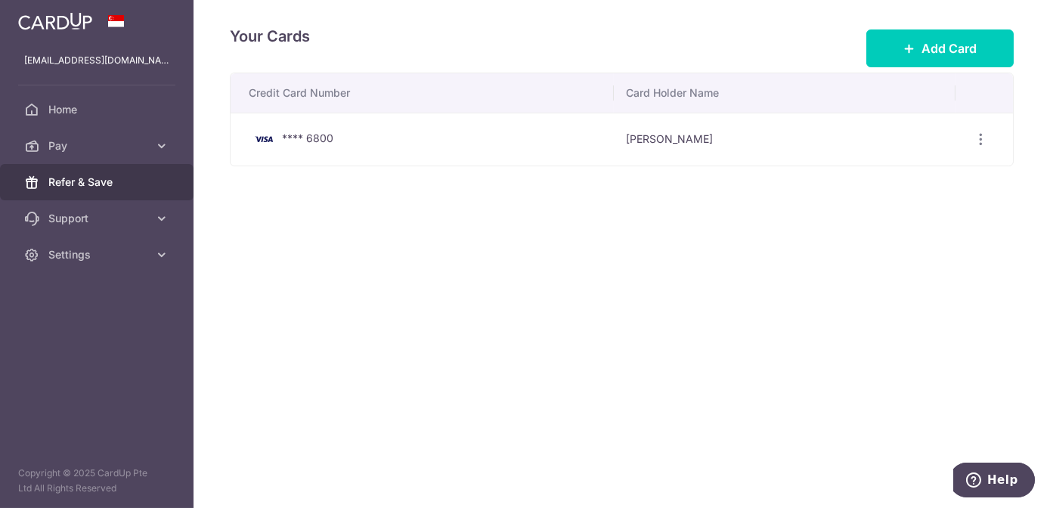
click at [60, 179] on span "Refer & Save" at bounding box center [98, 182] width 100 height 15
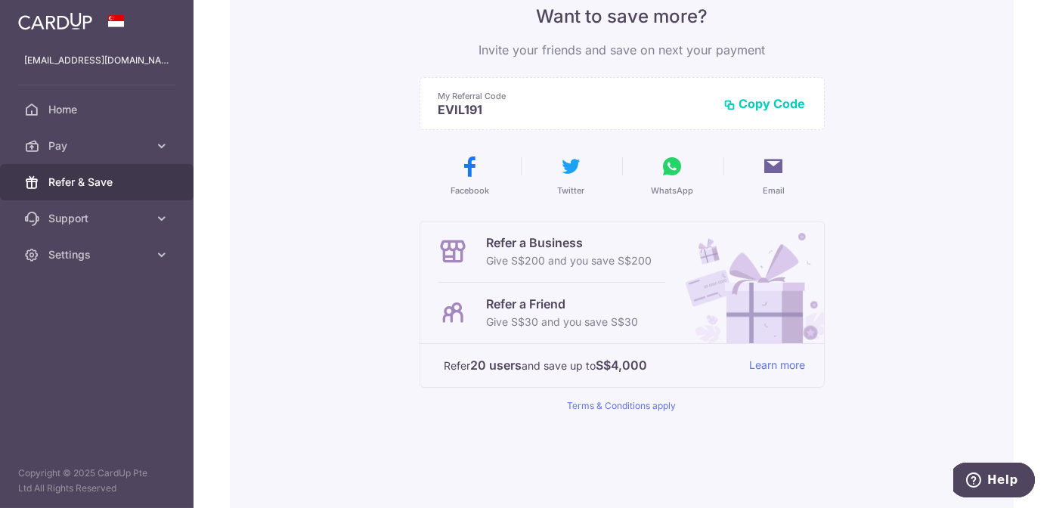
scroll to position [151, 0]
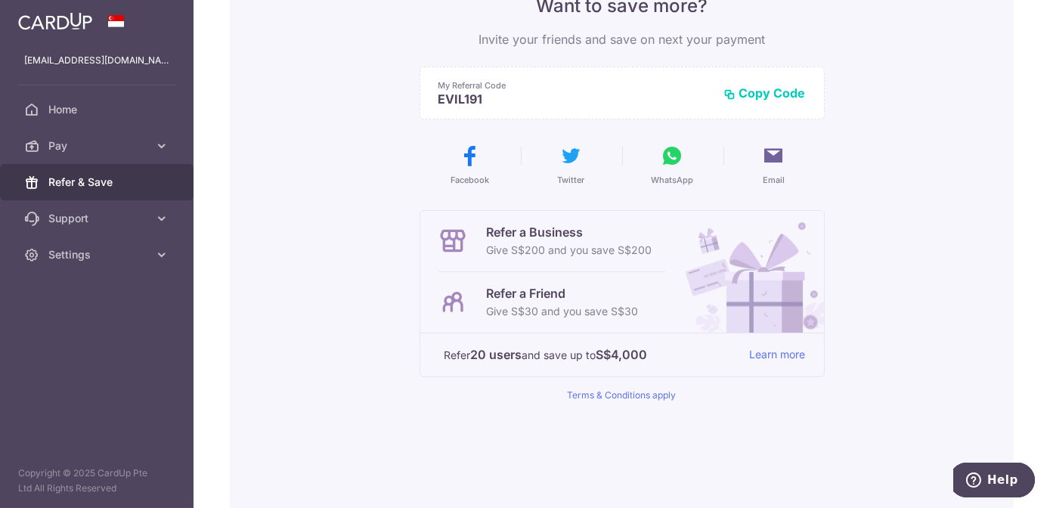
click at [584, 314] on p "Give S$30 and you save S$30" at bounding box center [563, 311] width 152 height 18
click at [570, 296] on p "Refer a Friend" at bounding box center [563, 293] width 152 height 18
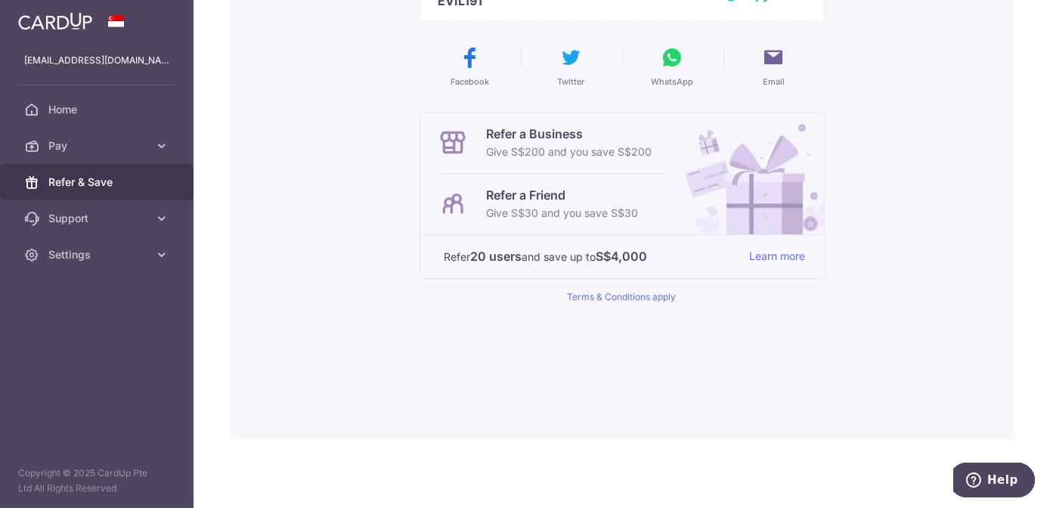
scroll to position [251, 0]
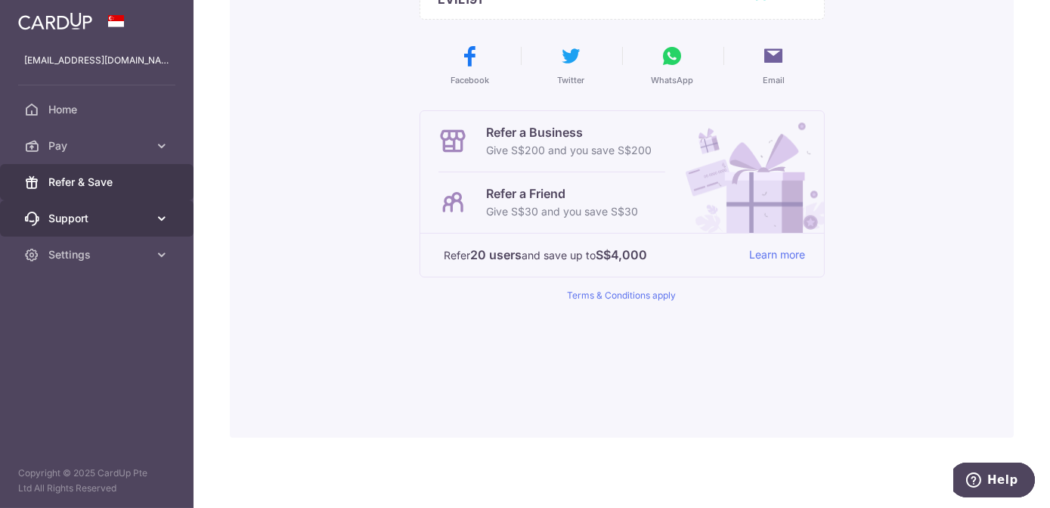
click at [126, 215] on span "Support" at bounding box center [98, 218] width 100 height 15
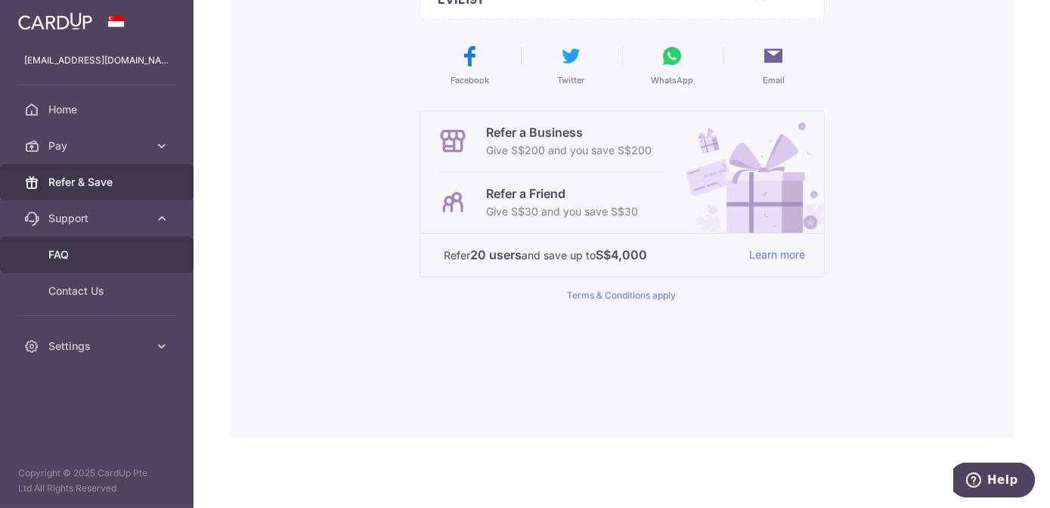
click at [97, 248] on span "FAQ" at bounding box center [98, 254] width 100 height 15
